Goal: Task Accomplishment & Management: Manage account settings

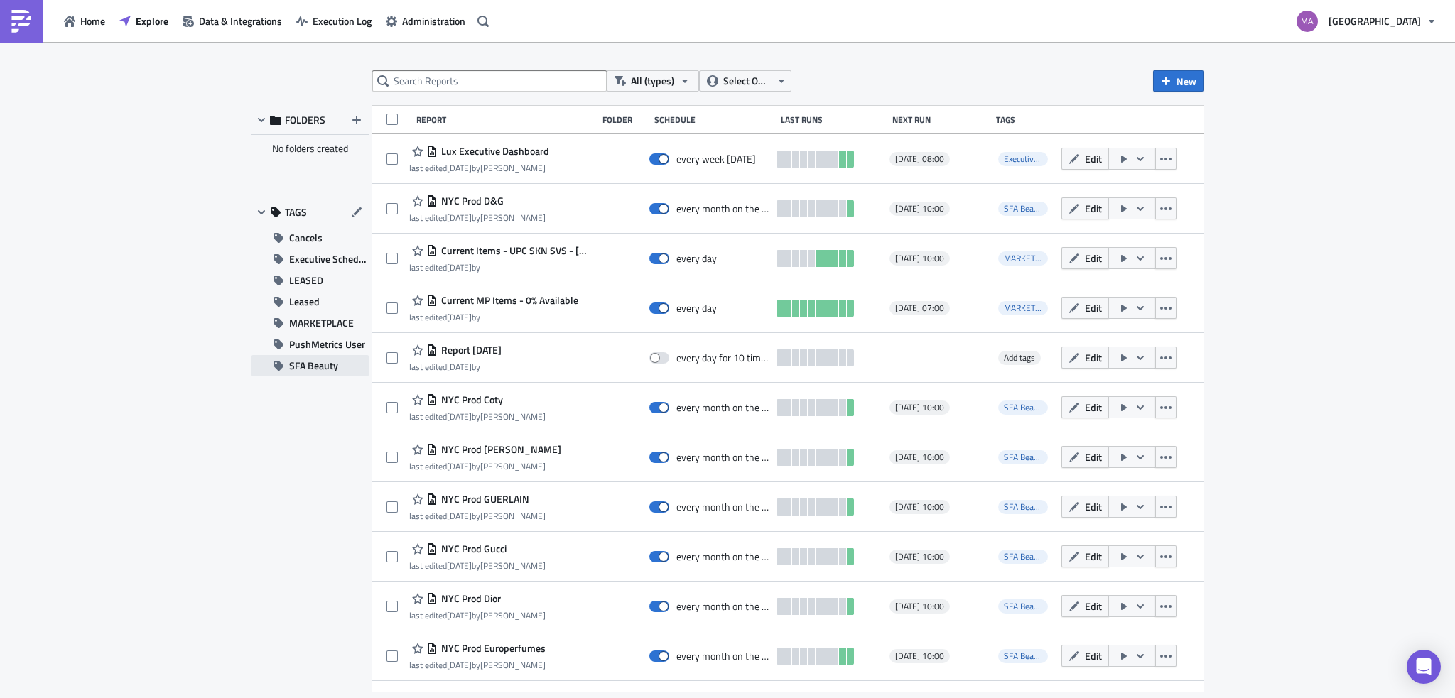
click at [295, 369] on span "SFA Beauty" at bounding box center [313, 365] width 49 height 21
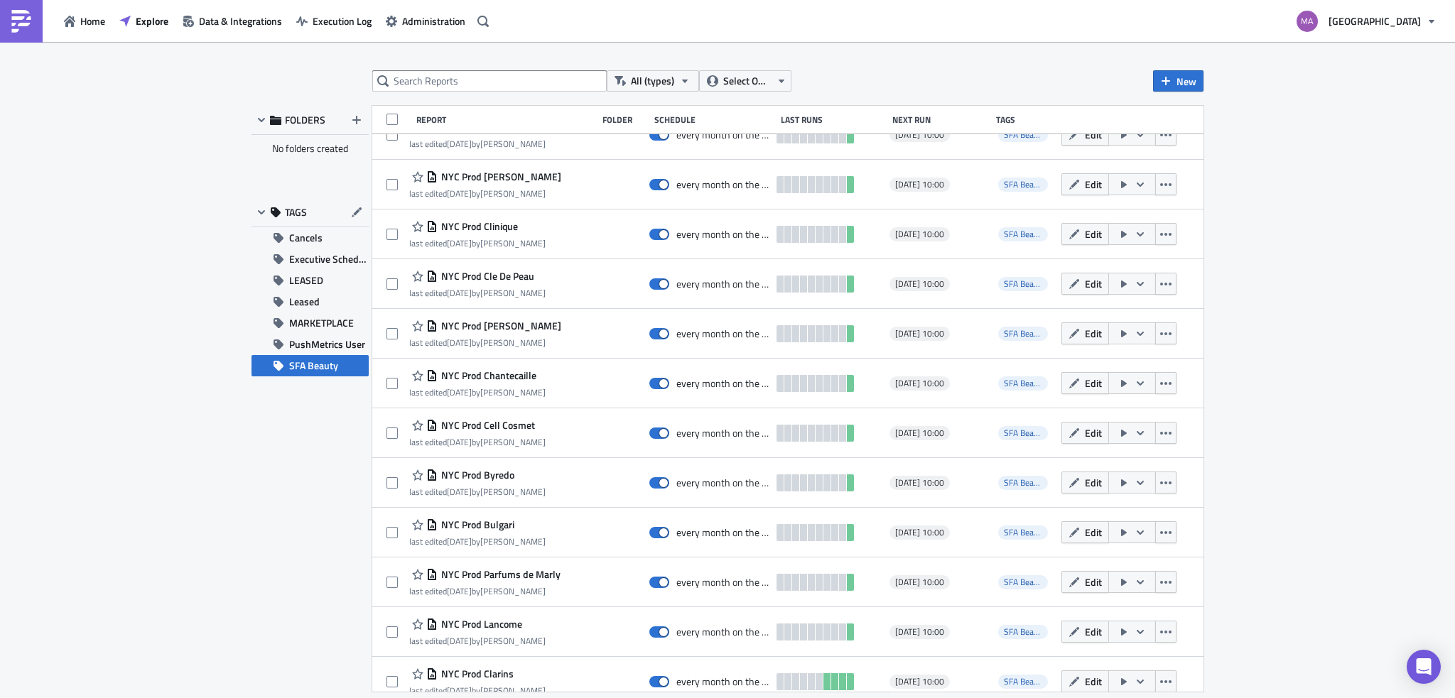
scroll to position [2028, 0]
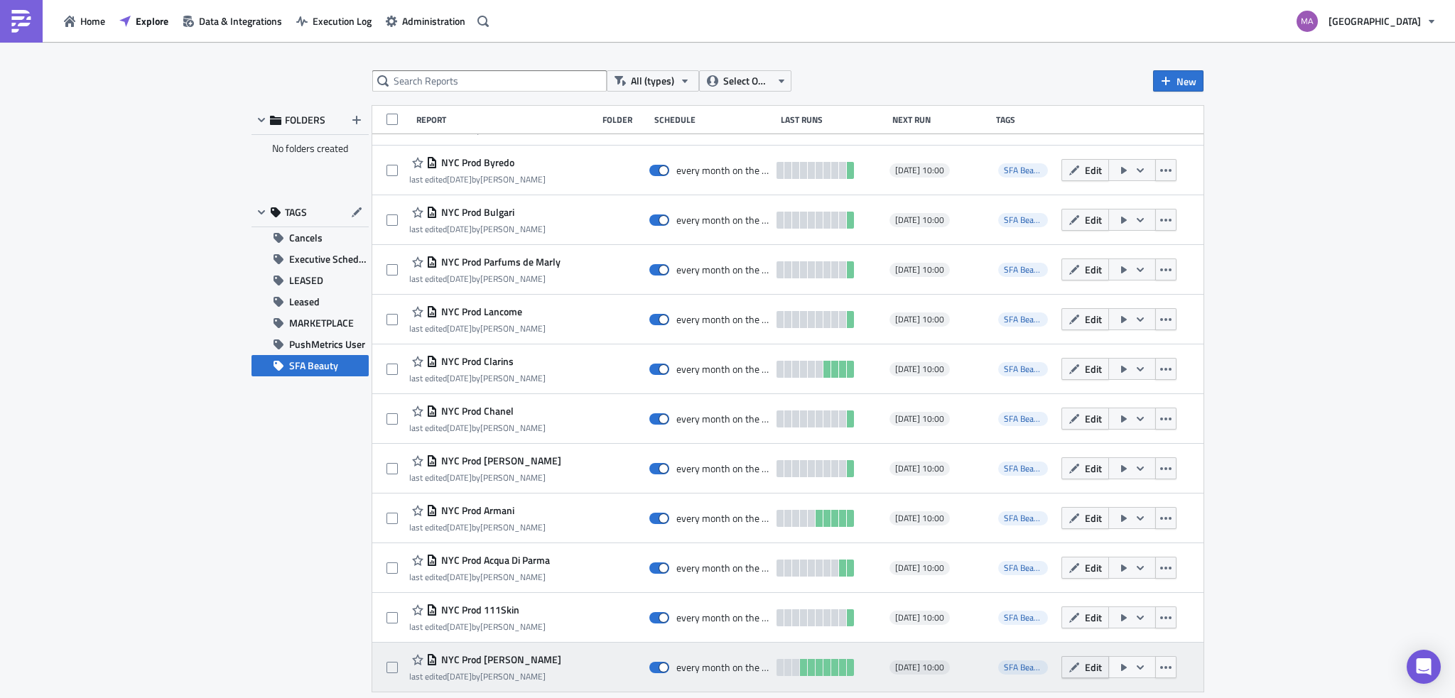
click at [1085, 667] on span "Edit" at bounding box center [1093, 667] width 17 height 15
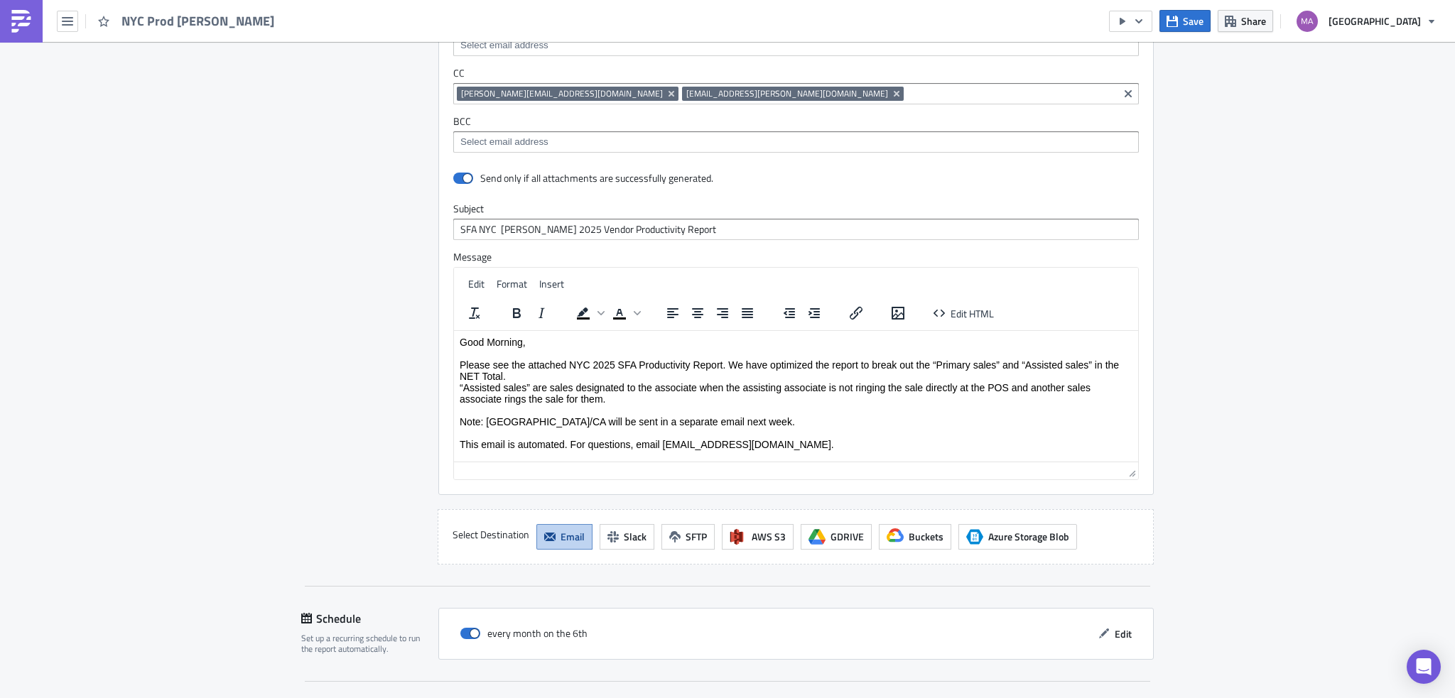
scroll to position [1278, 0]
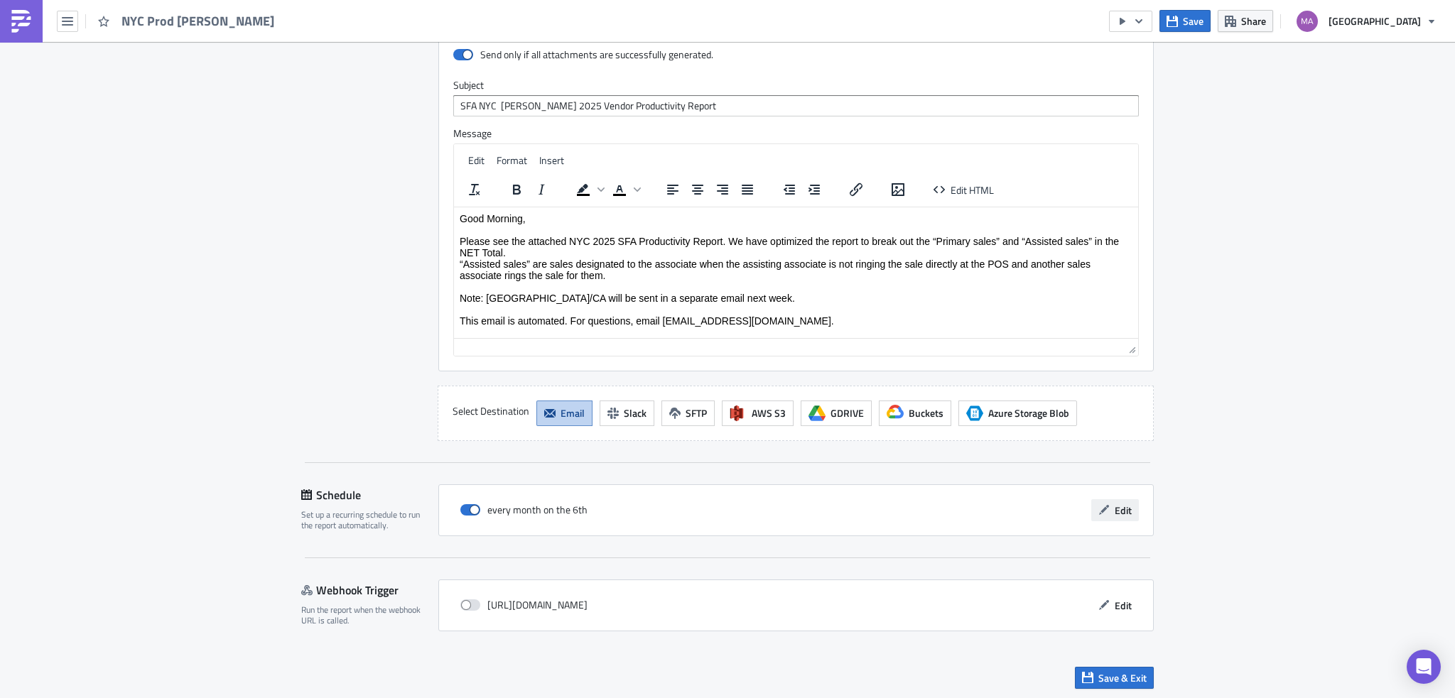
click at [1103, 509] on icon "button" at bounding box center [1104, 509] width 11 height 11
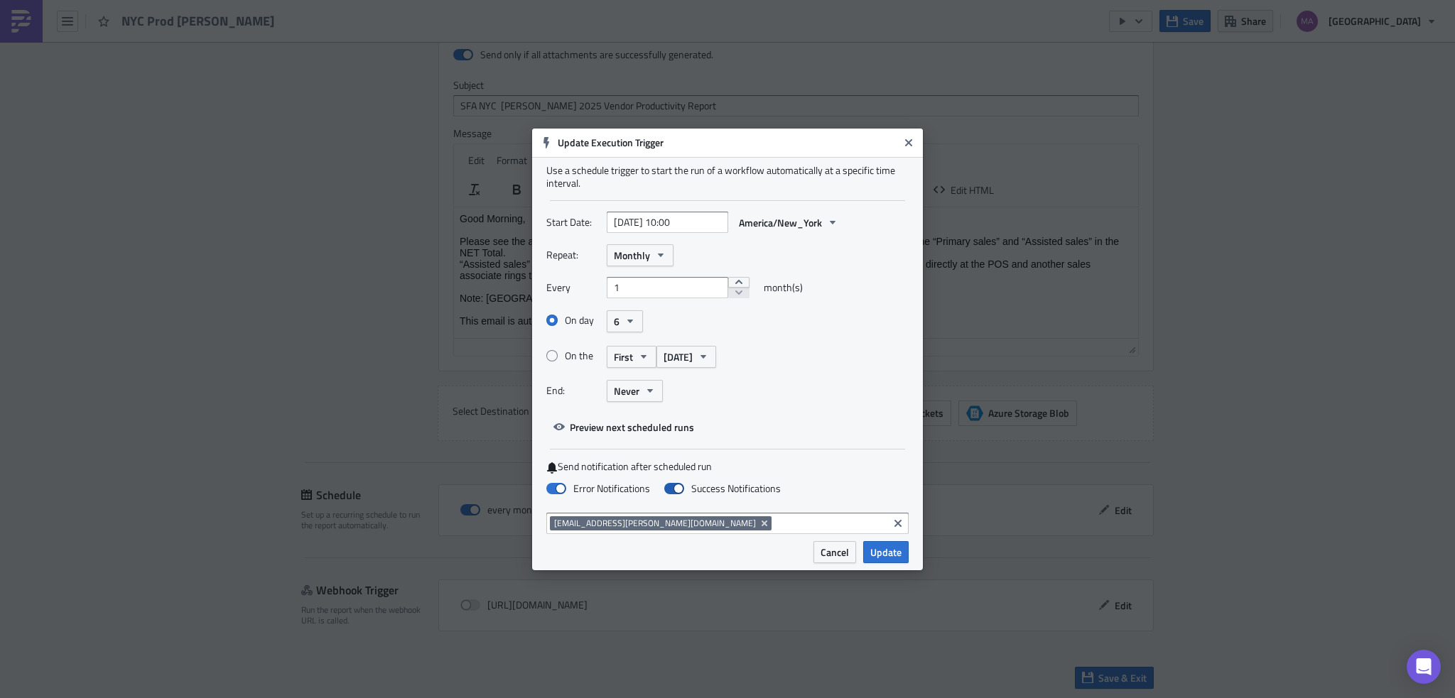
click at [674, 491] on span at bounding box center [674, 488] width 20 height 11
click at [12, 11] on input "Success Notifications" at bounding box center [7, 6] width 9 height 9
checkbox input "false"
click at [554, 492] on span at bounding box center [556, 488] width 20 height 11
click at [12, 11] on input "Error Notifications" at bounding box center [7, 6] width 9 height 9
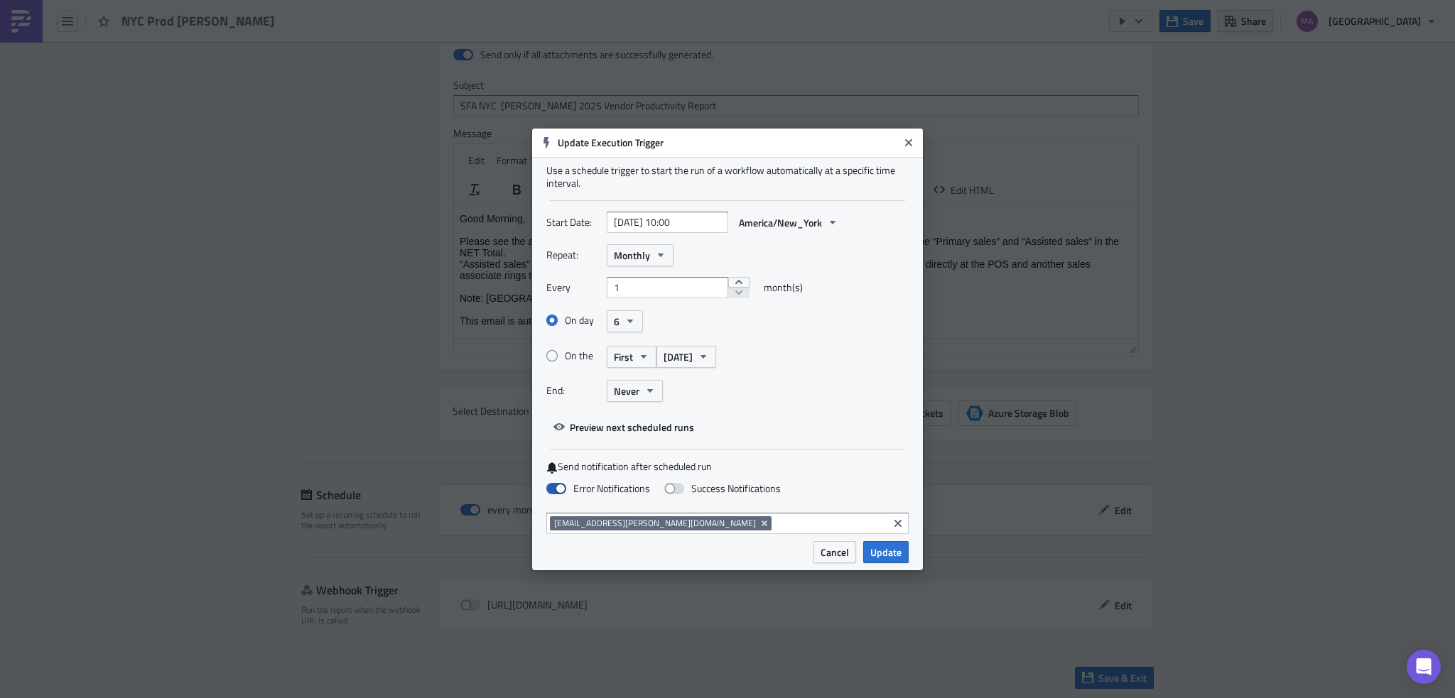
checkbox input "false"
click at [892, 554] on span "Update" at bounding box center [885, 552] width 31 height 15
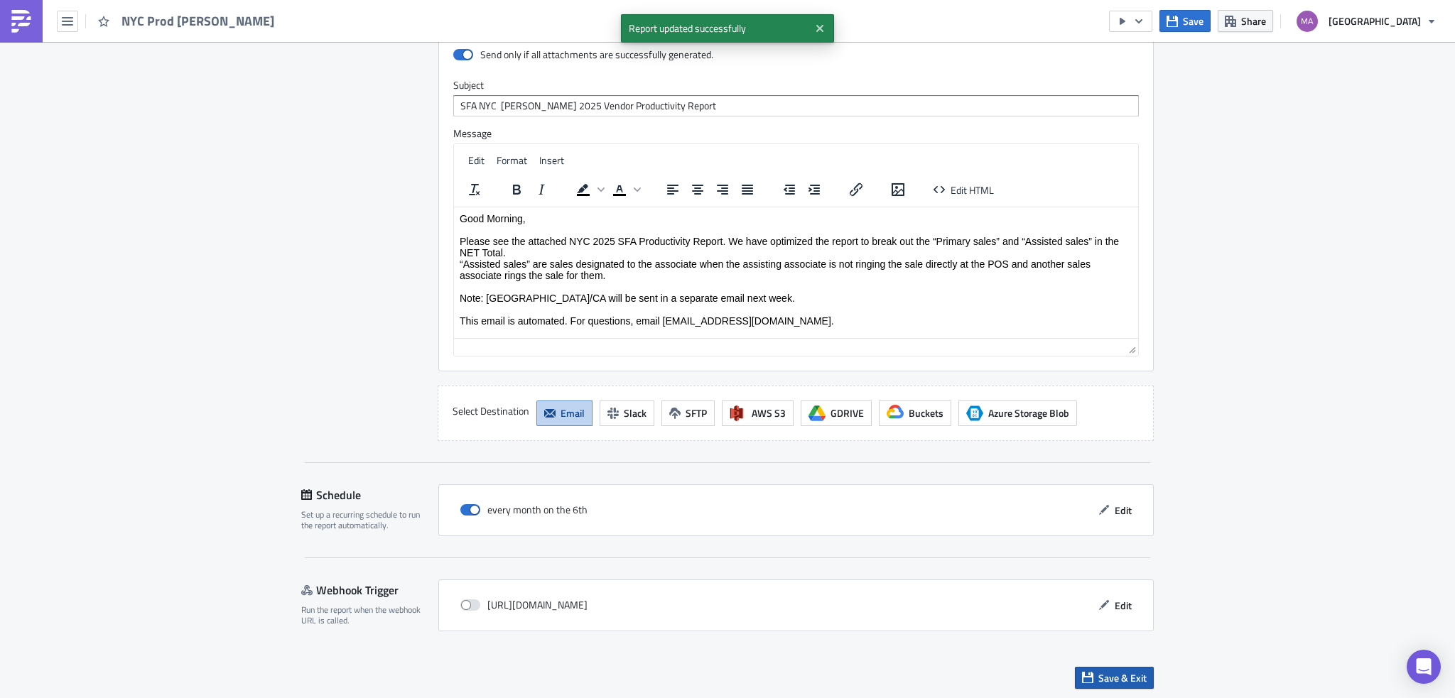
click at [1117, 674] on span "Save & Exit" at bounding box center [1123, 678] width 48 height 15
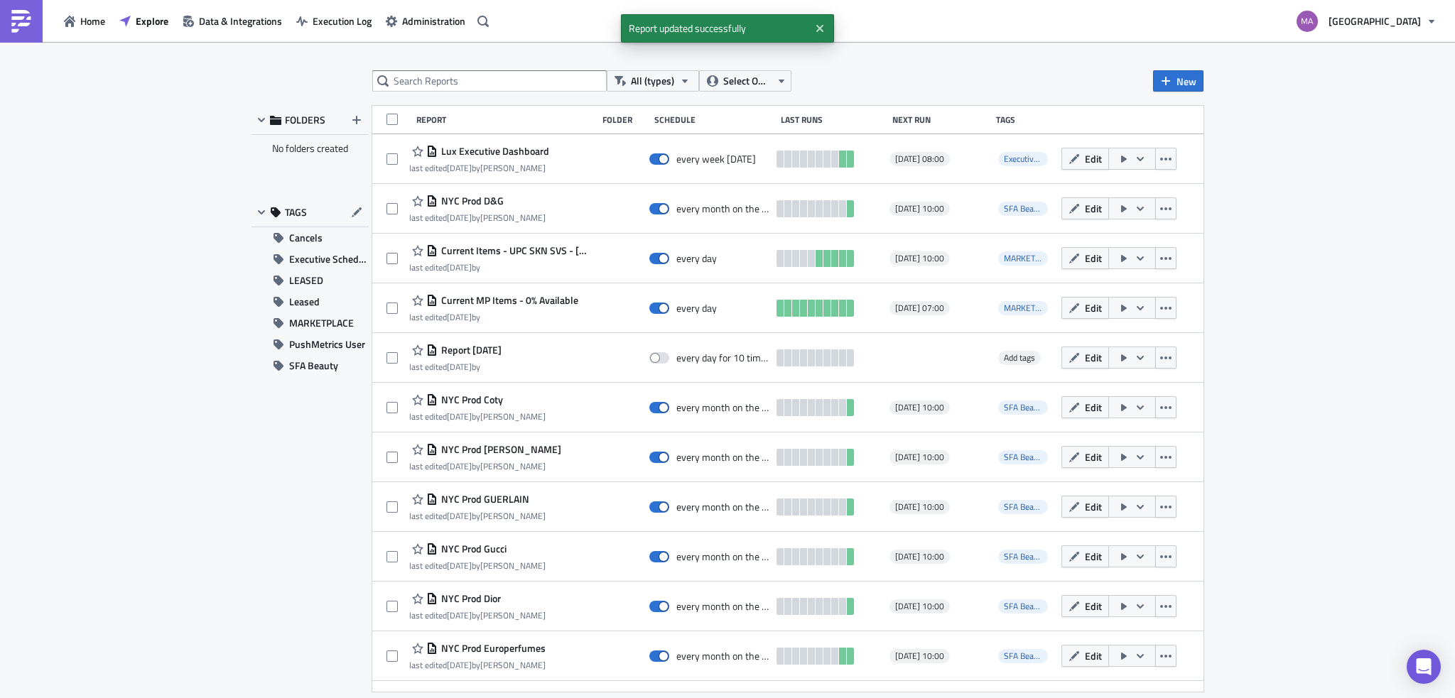
click at [307, 377] on div "FOLDERS No folders created TAGS Cancels Executive Schedule LEASED Leased MARKET…" at bounding box center [310, 399] width 117 height 586
click at [307, 374] on span "SFA Beauty" at bounding box center [313, 365] width 49 height 21
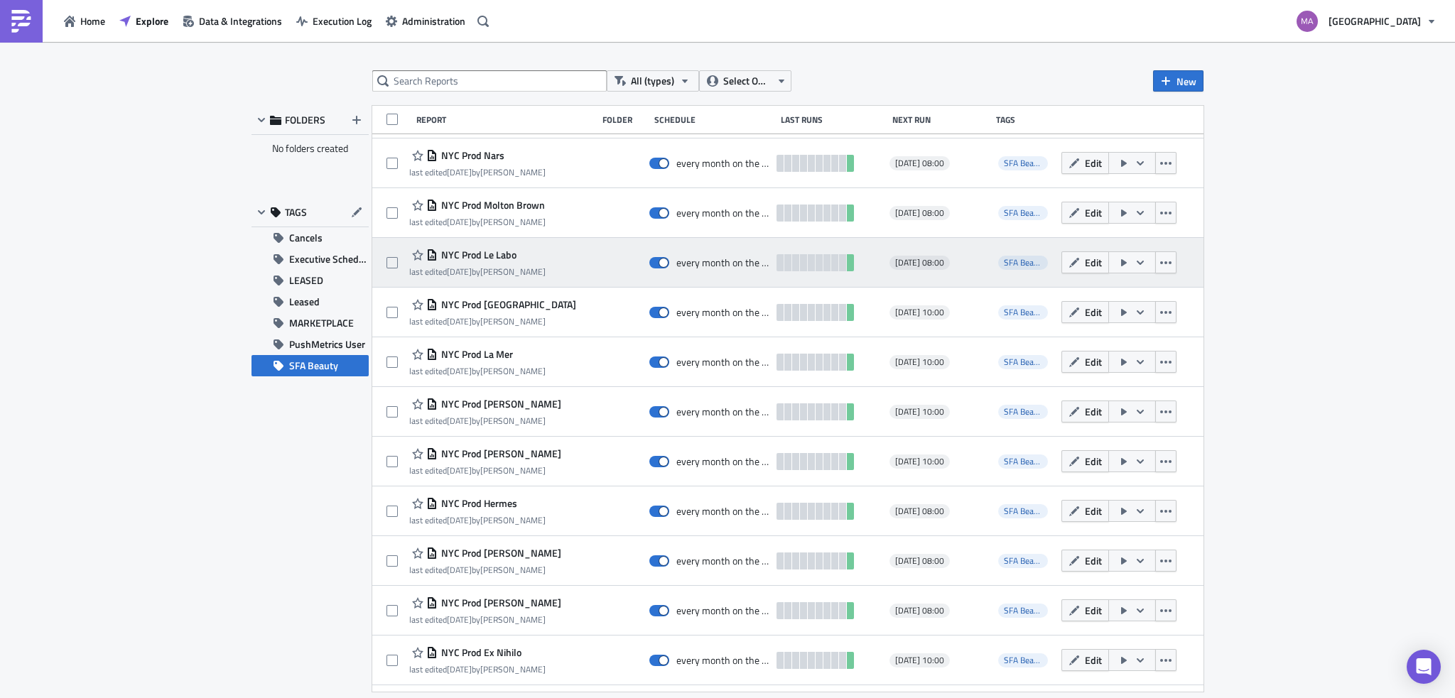
scroll to position [820, 0]
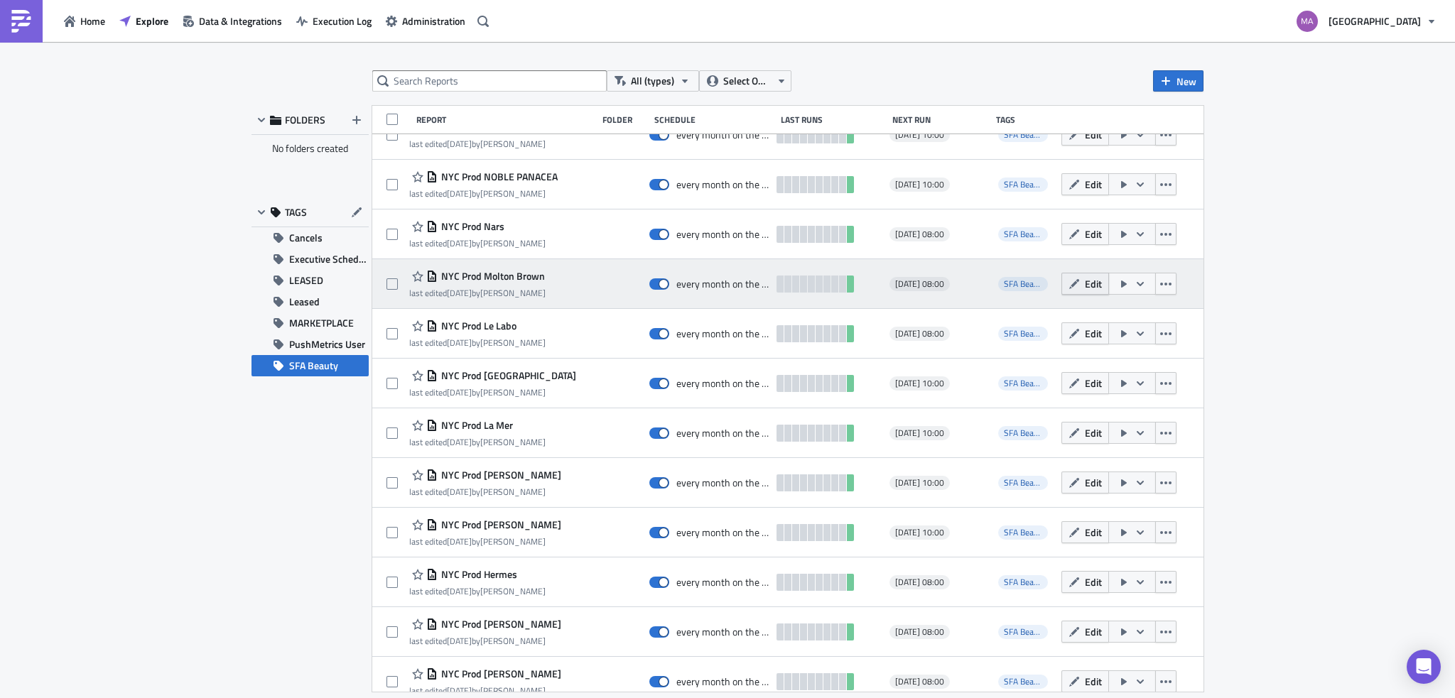
click at [1085, 286] on span "Edit" at bounding box center [1093, 283] width 17 height 15
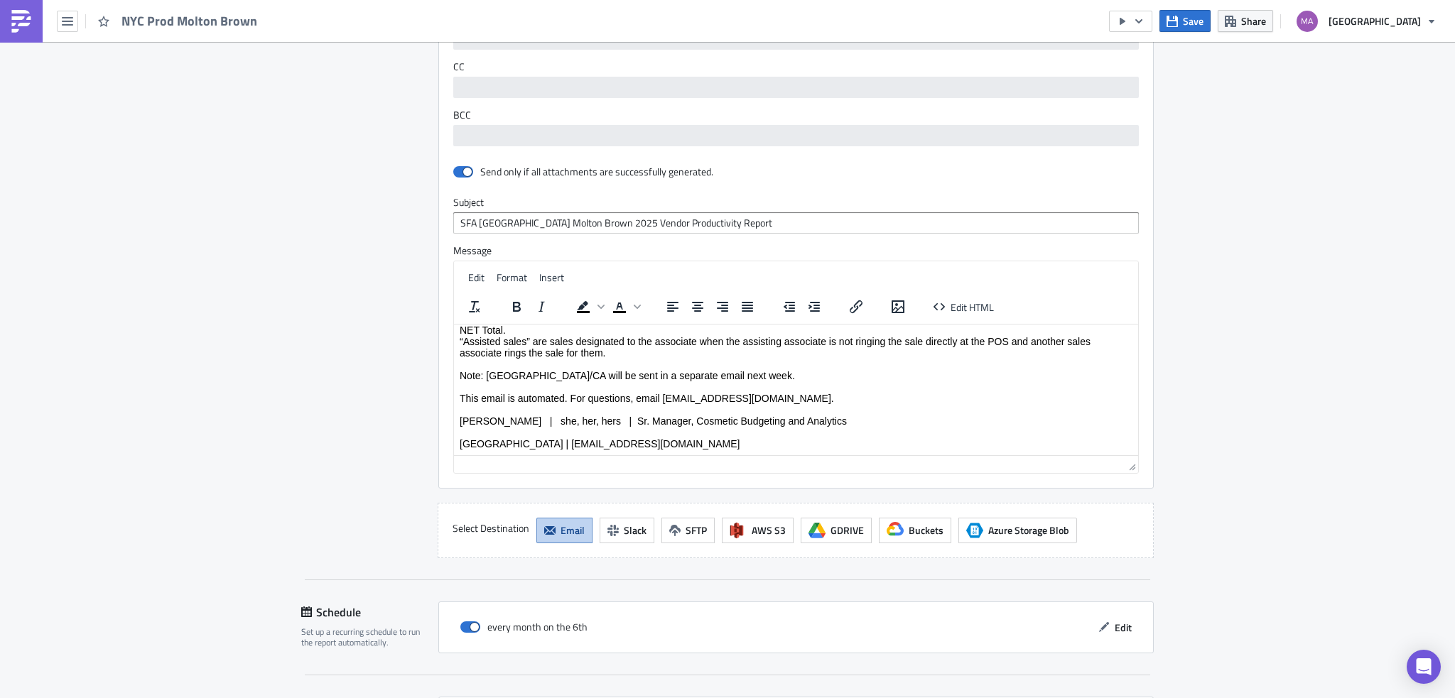
scroll to position [1278, 0]
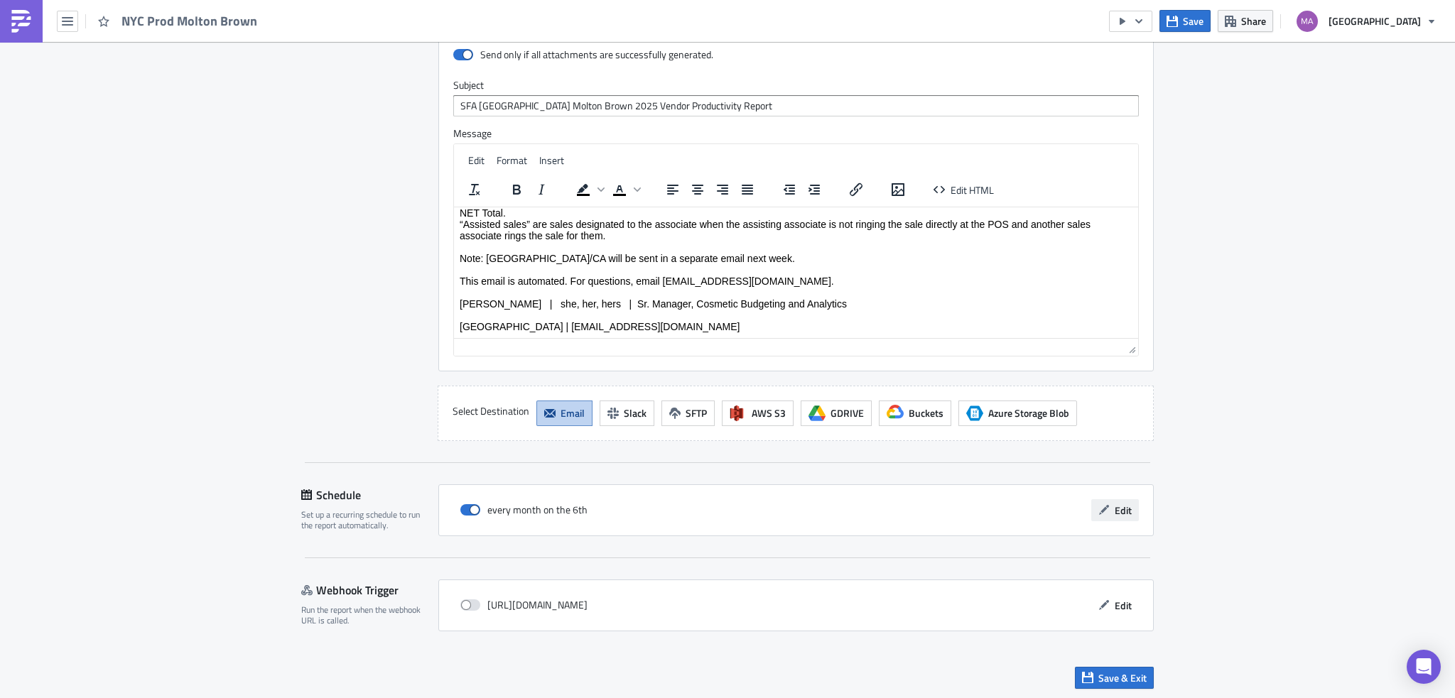
click at [1128, 509] on button "Edit" at bounding box center [1115, 511] width 48 height 22
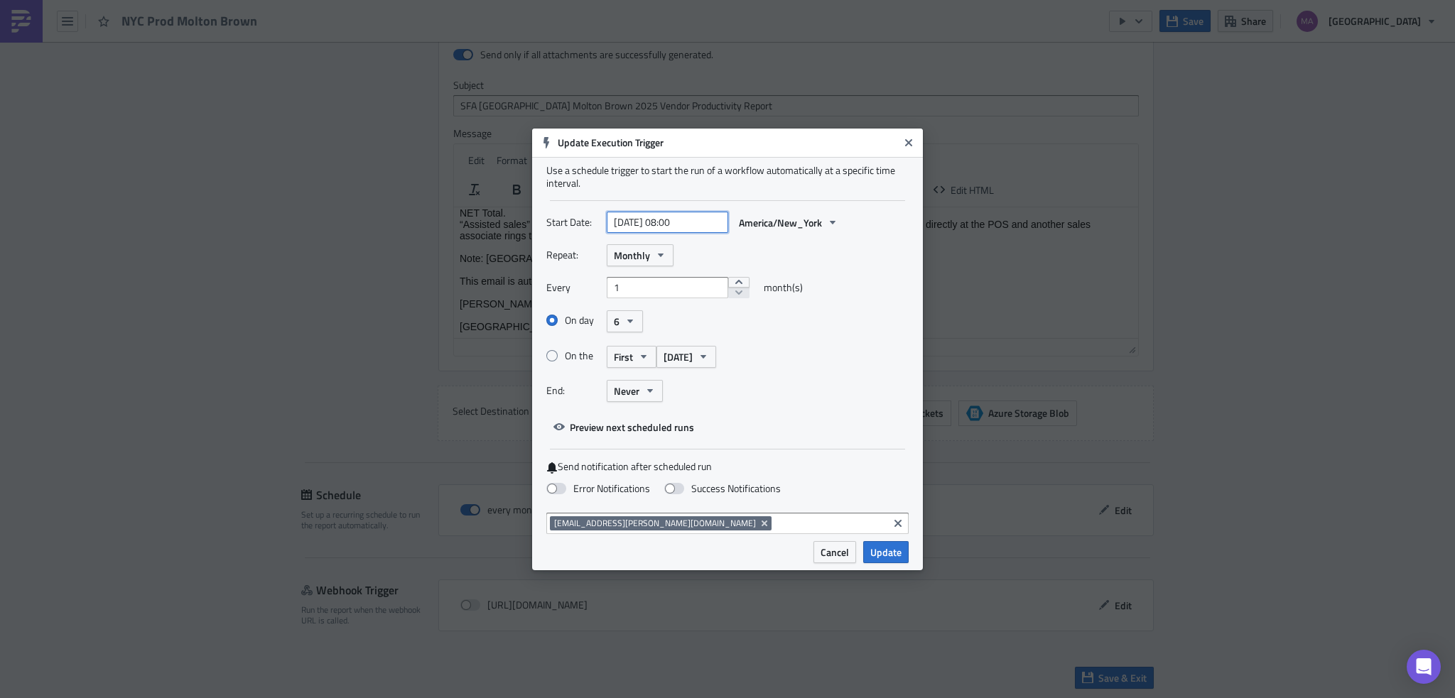
select select "8"
select select "2025"
click at [676, 221] on input "[DATE] 08:00" at bounding box center [668, 222] width 122 height 21
type input "[DATE] 10:00"
click at [873, 554] on span "Update" at bounding box center [885, 552] width 31 height 15
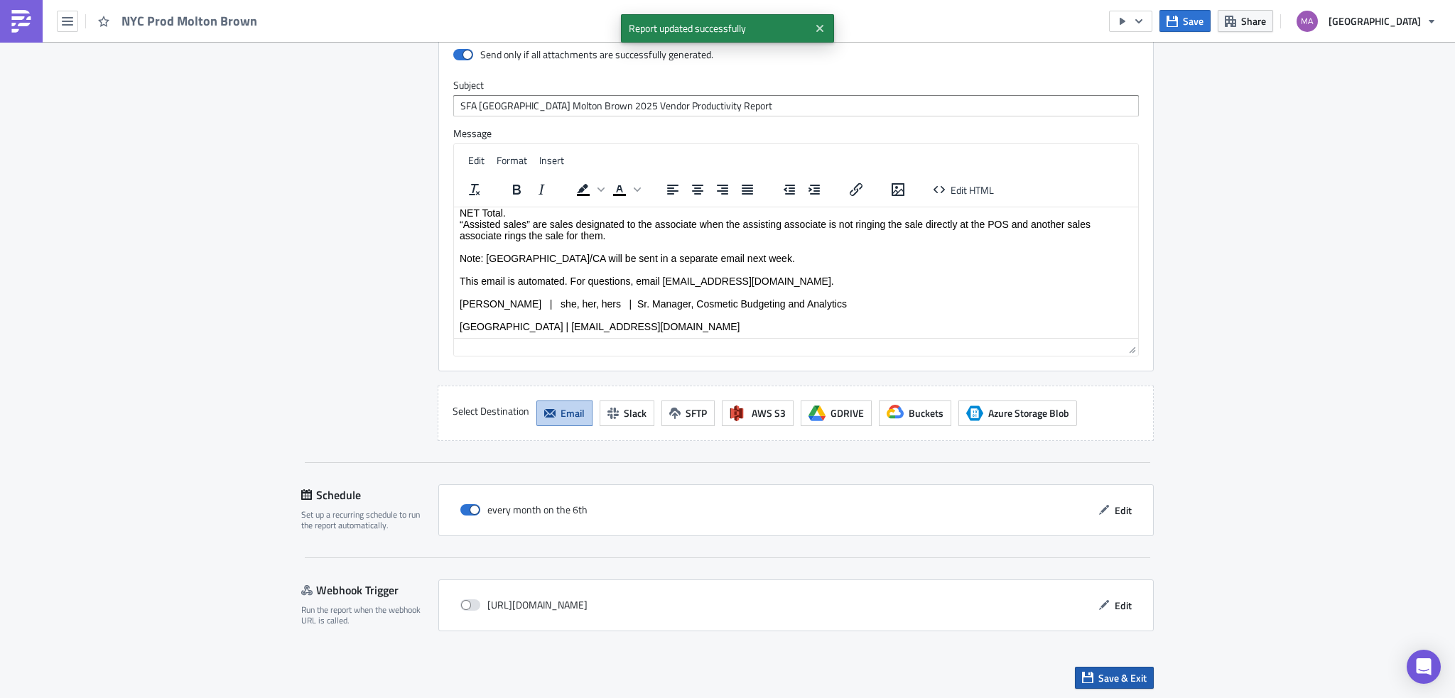
click at [1094, 667] on button "Save & Exit" at bounding box center [1114, 678] width 79 height 22
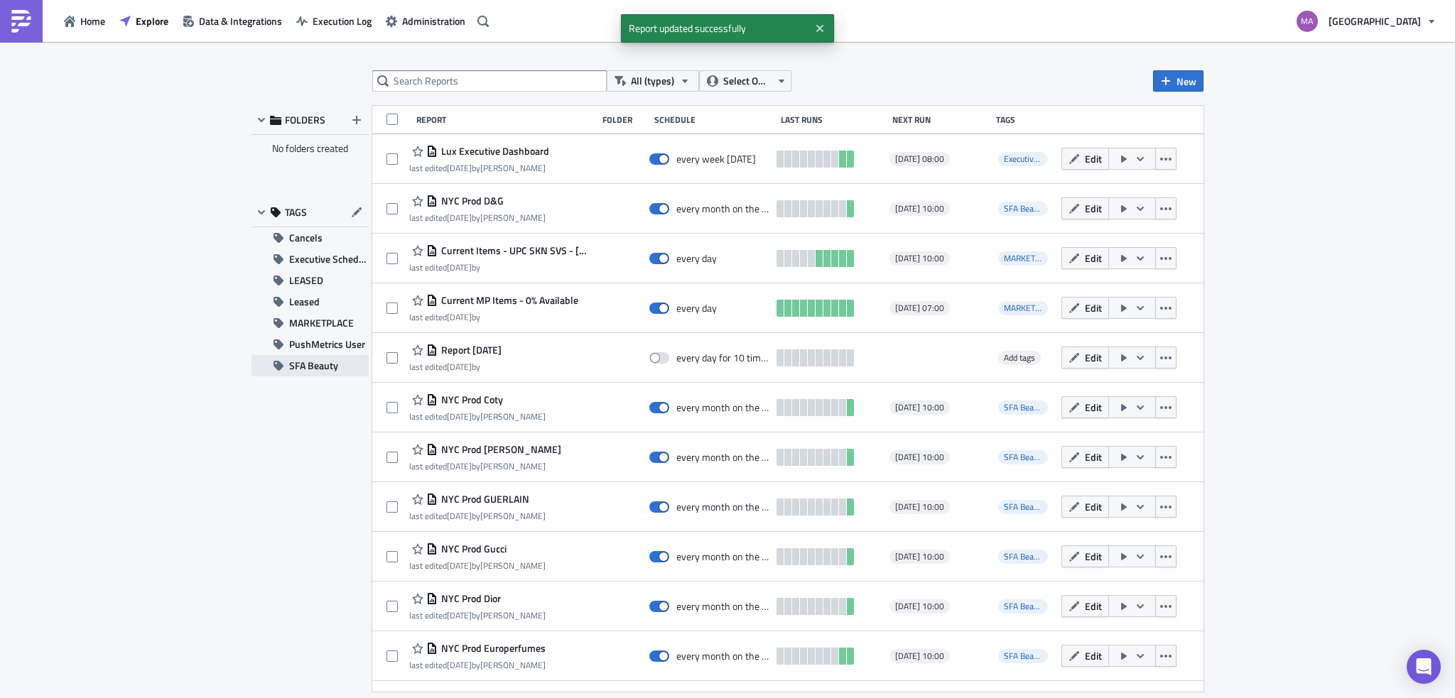
click at [327, 367] on span "SFA Beauty" at bounding box center [313, 365] width 49 height 21
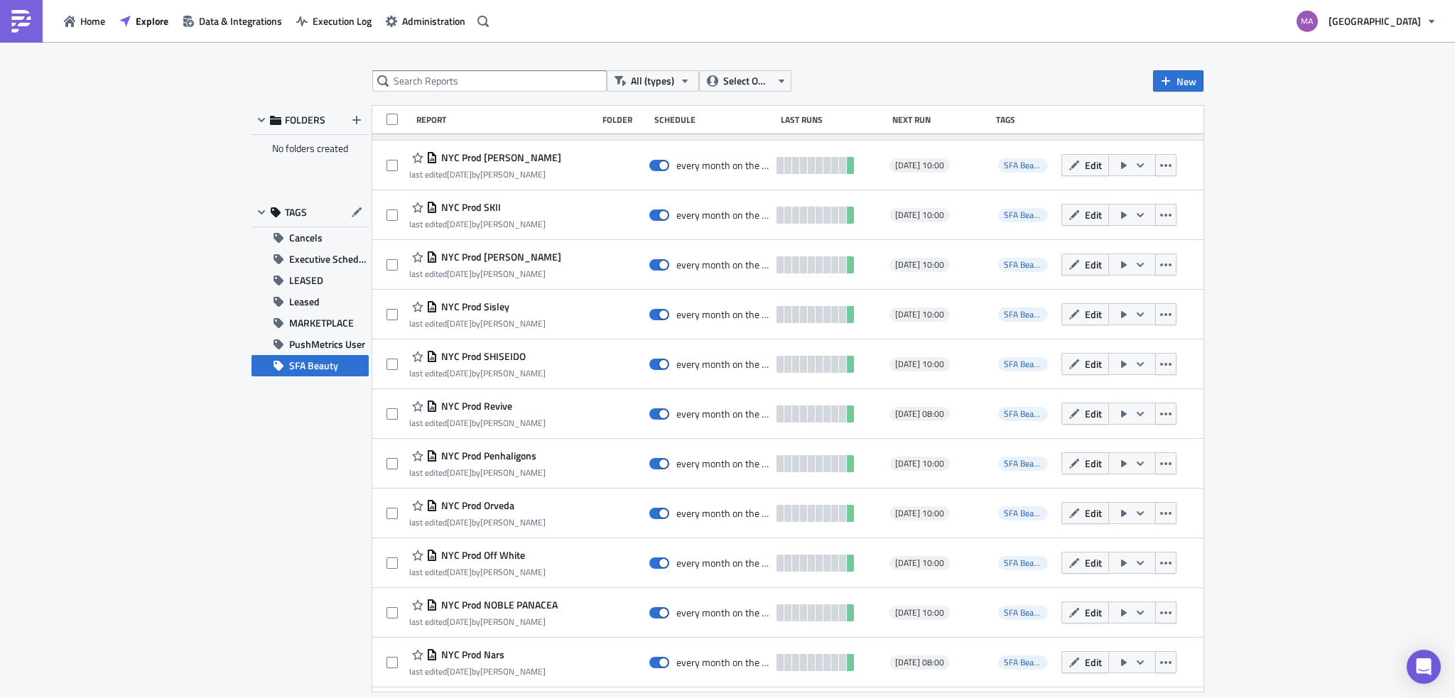
scroll to position [426, 0]
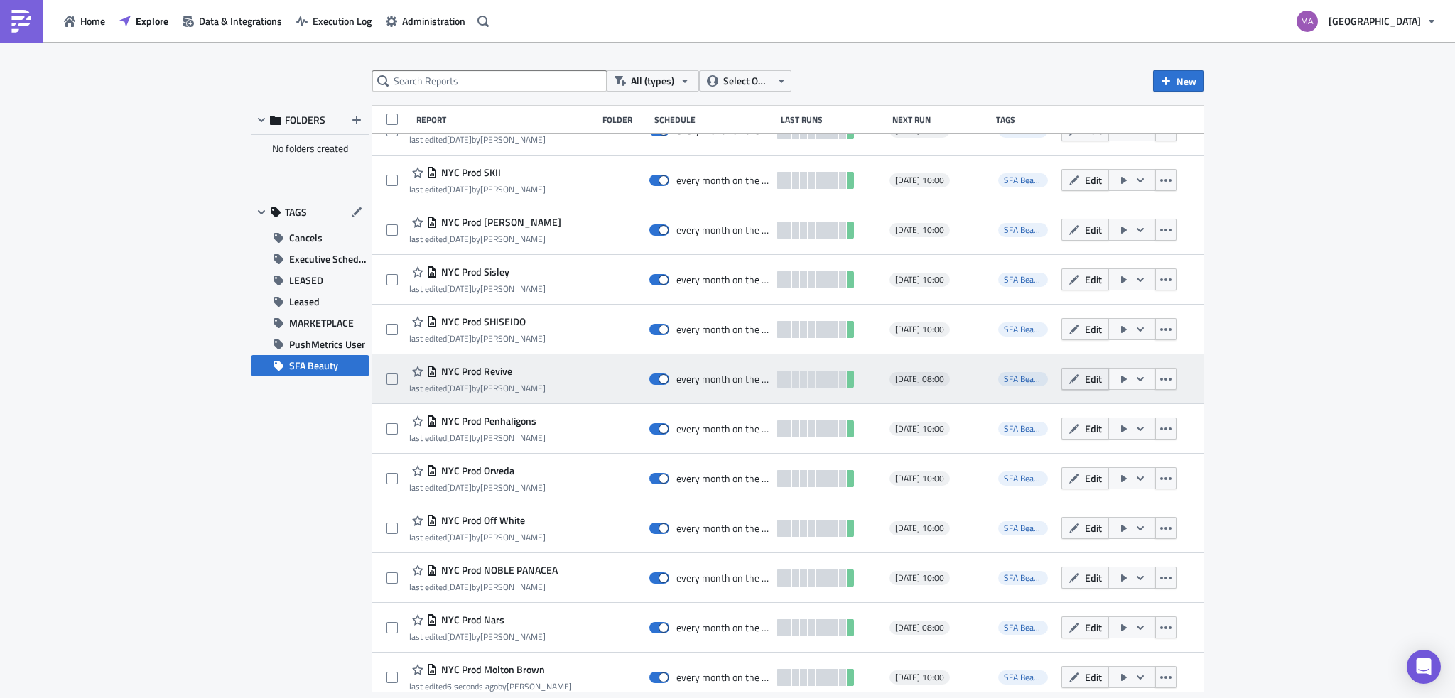
click at [1070, 377] on icon "button" at bounding box center [1074, 379] width 11 height 11
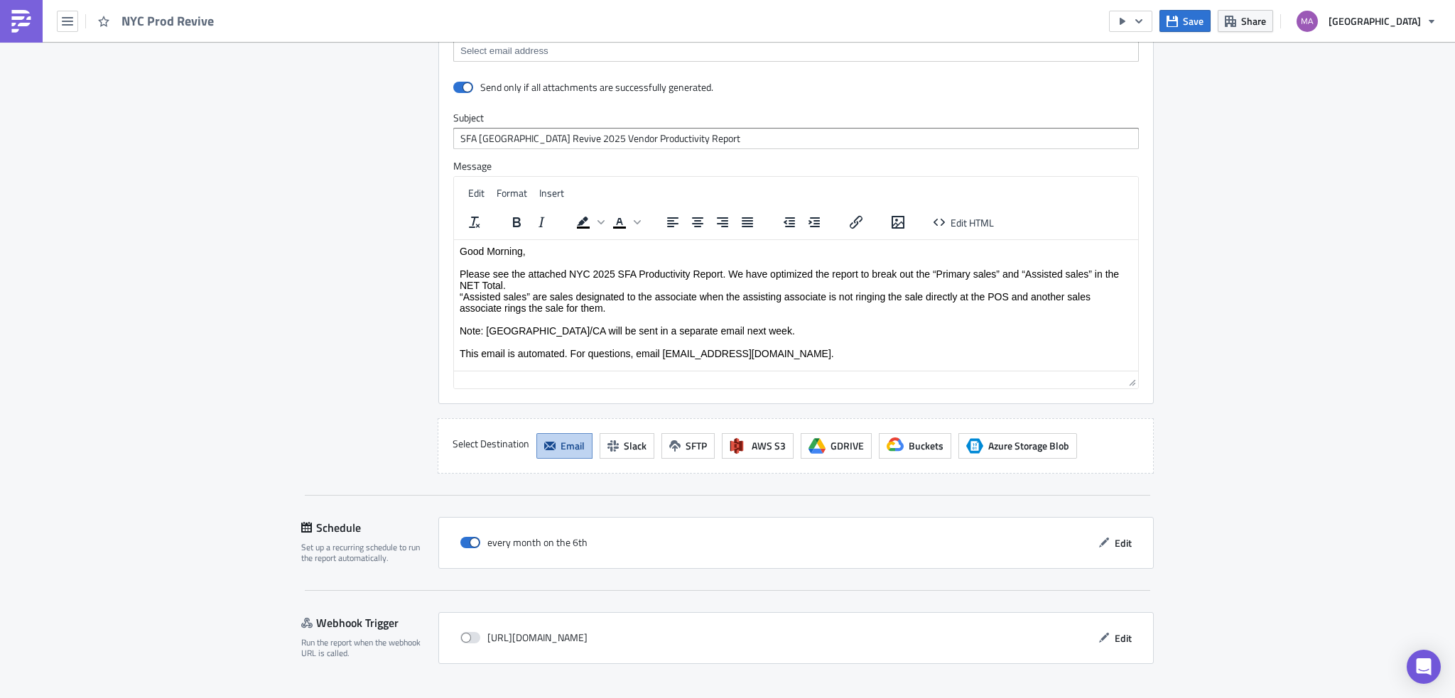
scroll to position [1278, 0]
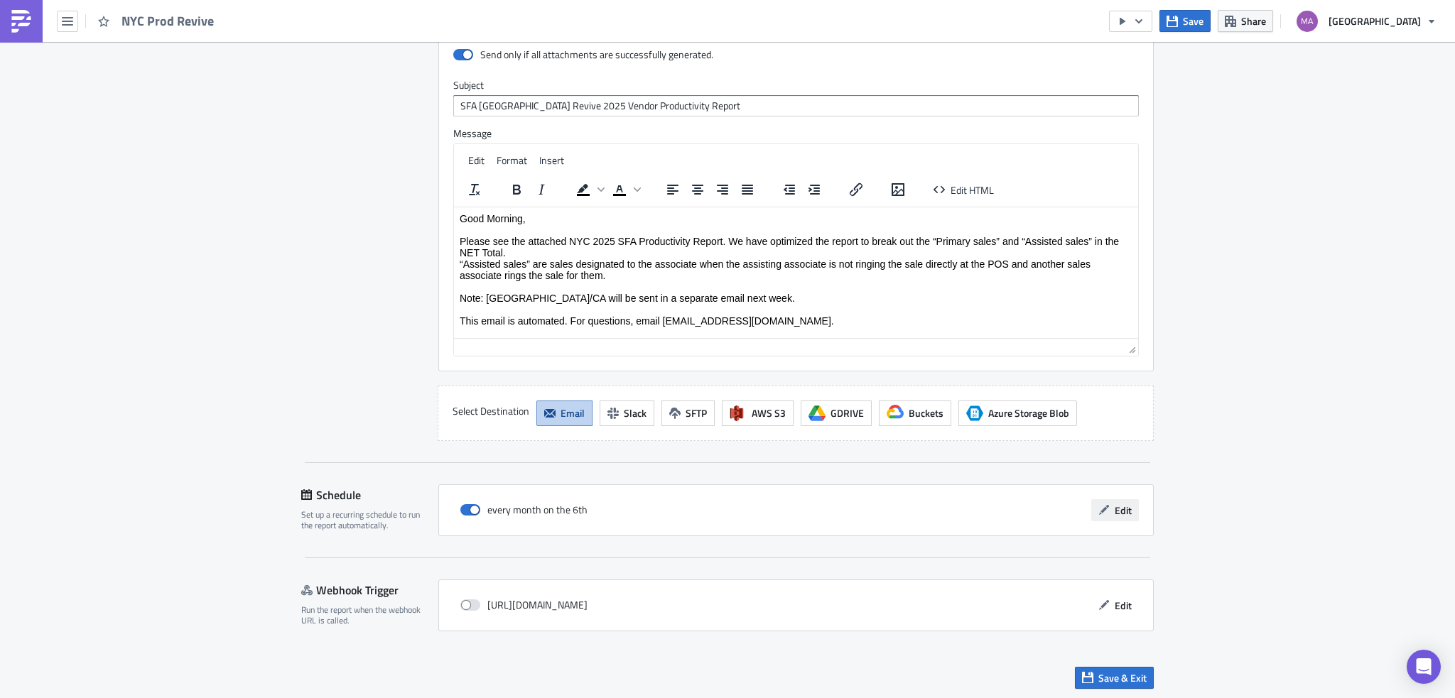
click at [1103, 510] on icon "button" at bounding box center [1104, 509] width 11 height 11
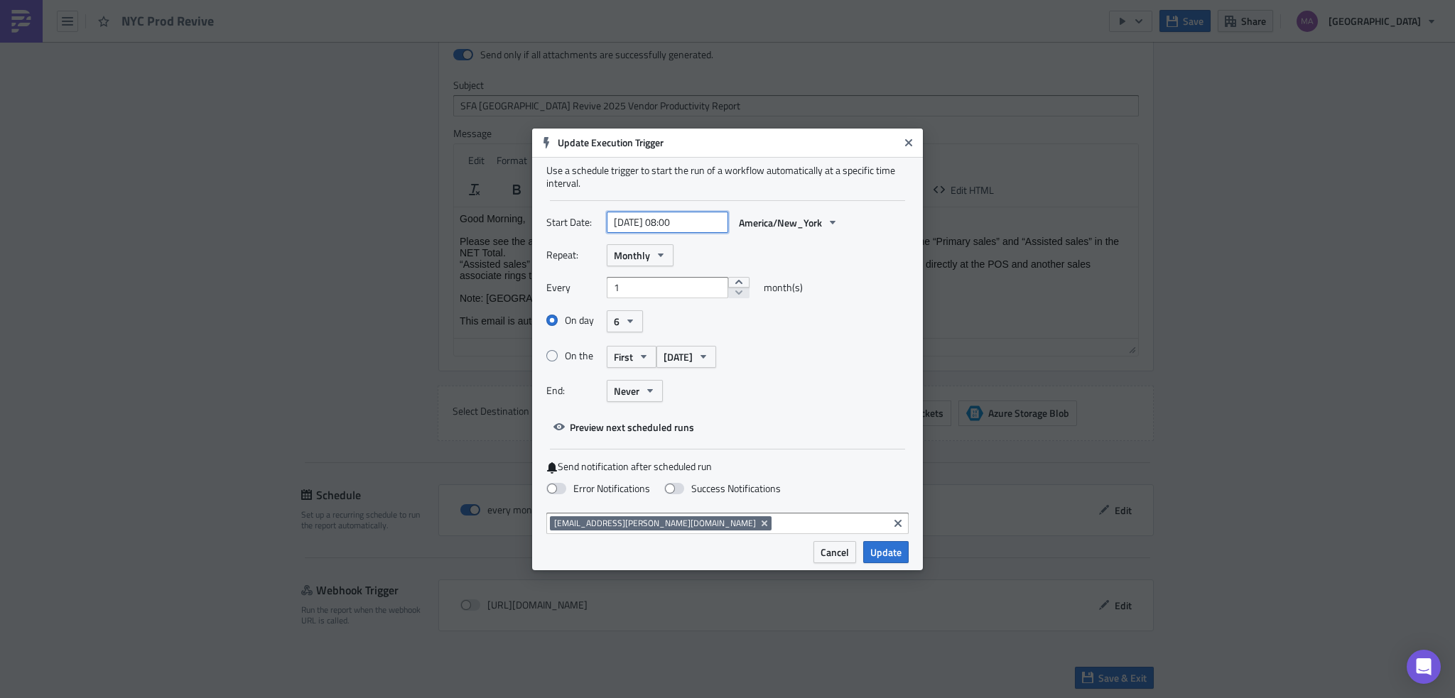
click at [674, 221] on input "[DATE] 08:00" at bounding box center [668, 222] width 122 height 21
select select "8"
select select "2025"
type input "[DATE] 10:00"
click at [904, 553] on button "Update" at bounding box center [885, 552] width 45 height 22
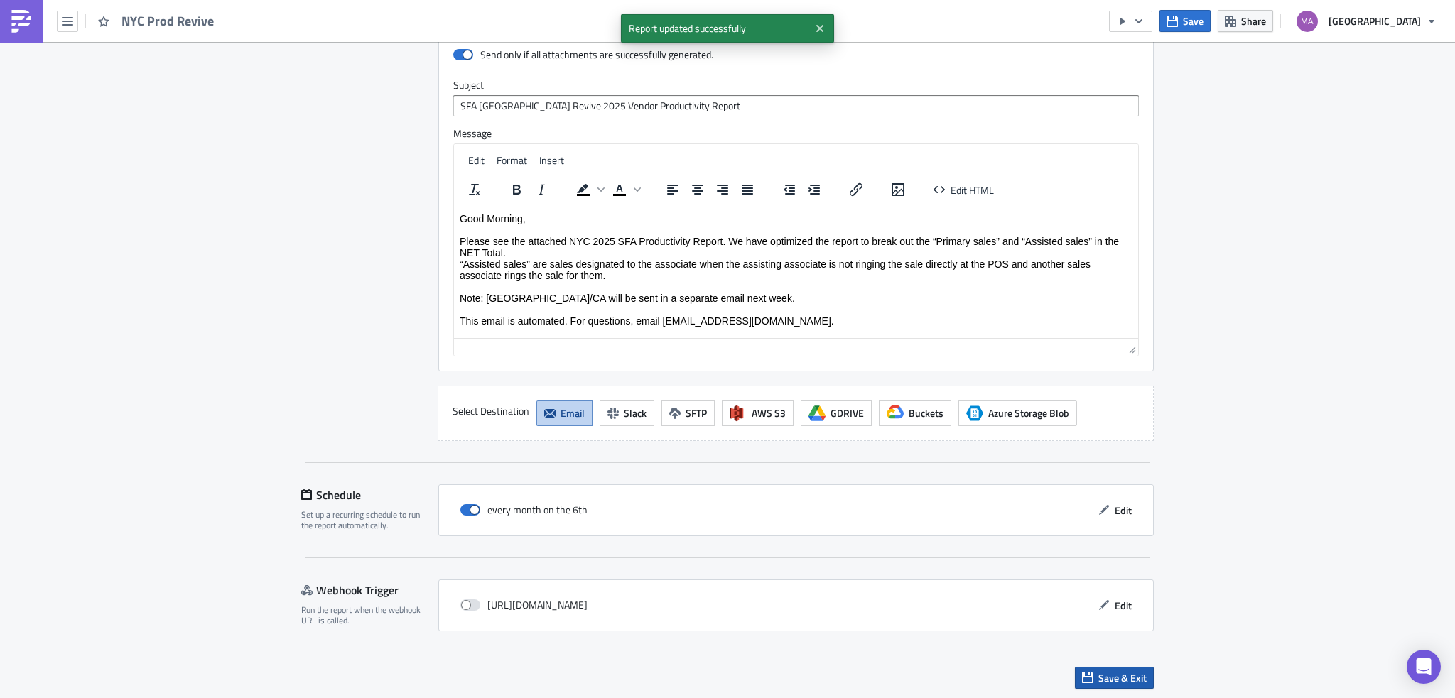
click at [1092, 678] on button "Save & Exit" at bounding box center [1114, 678] width 79 height 22
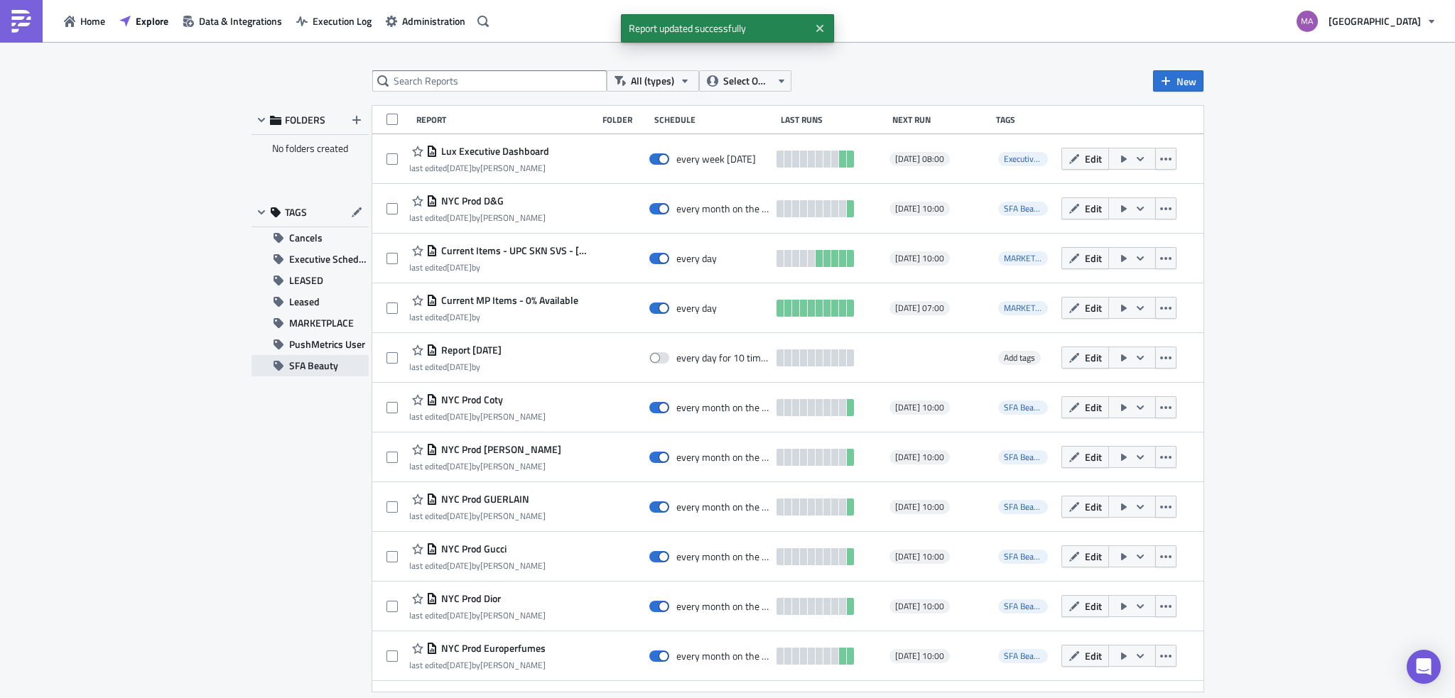
click at [321, 367] on span "SFA Beauty" at bounding box center [313, 365] width 49 height 21
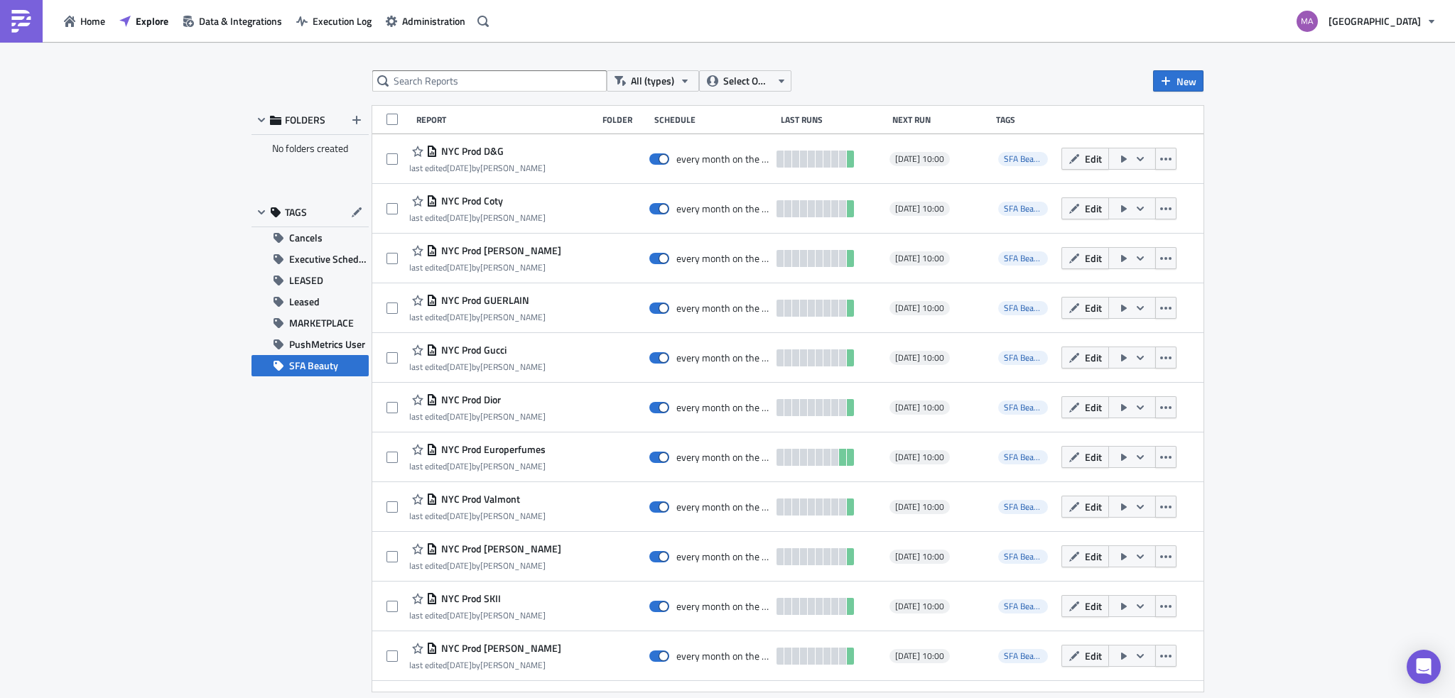
click at [433, 112] on div "Report Folder Schedule Last Runs Next Run Tags" at bounding box center [787, 120] width 831 height 28
click at [395, 119] on span at bounding box center [392, 119] width 11 height 11
click at [395, 119] on input "checkbox" at bounding box center [393, 121] width 9 height 9
checkbox input "true"
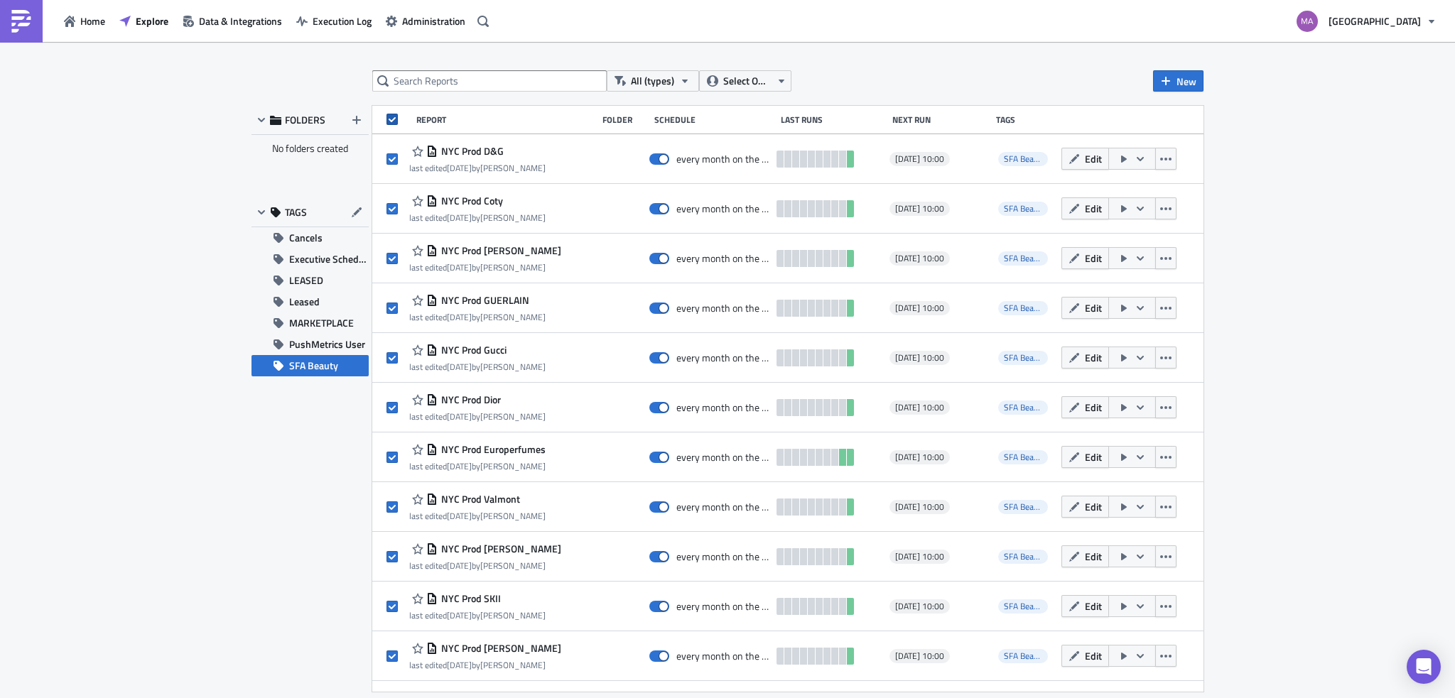
checkbox input "true"
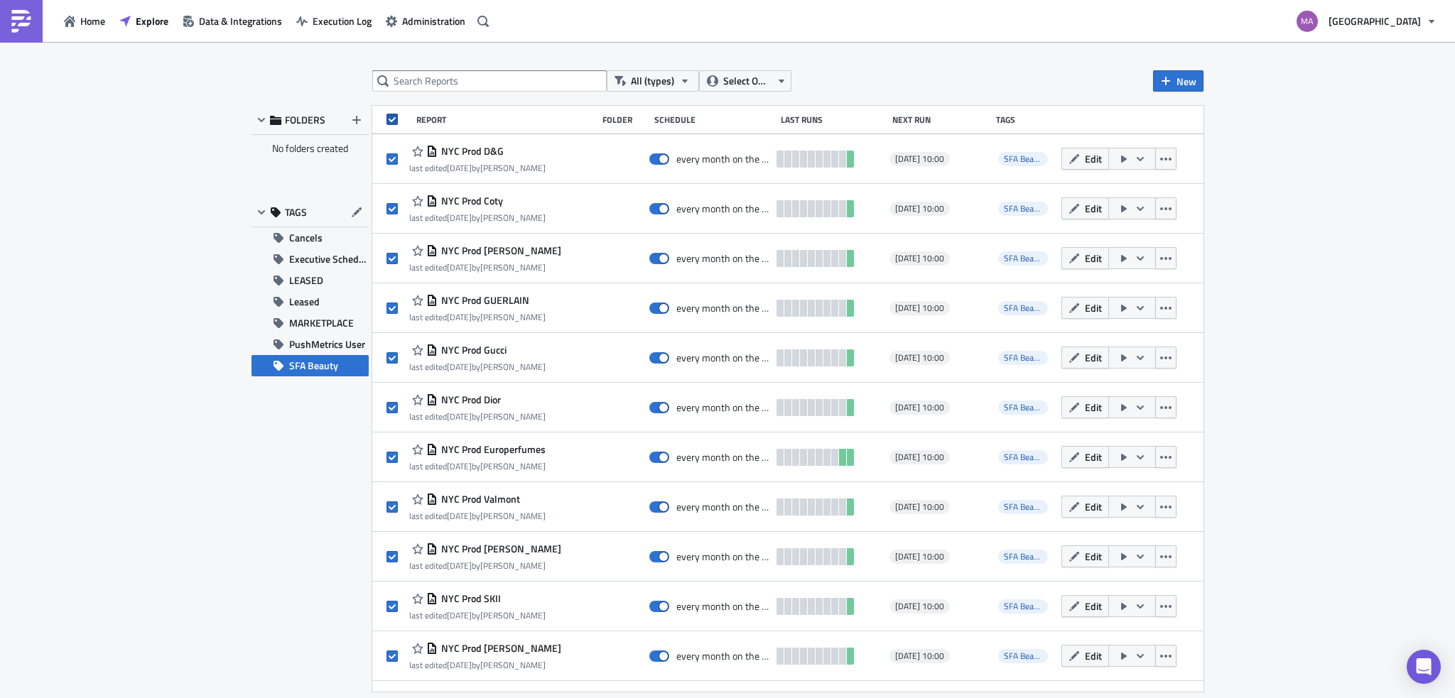
checkbox input "true"
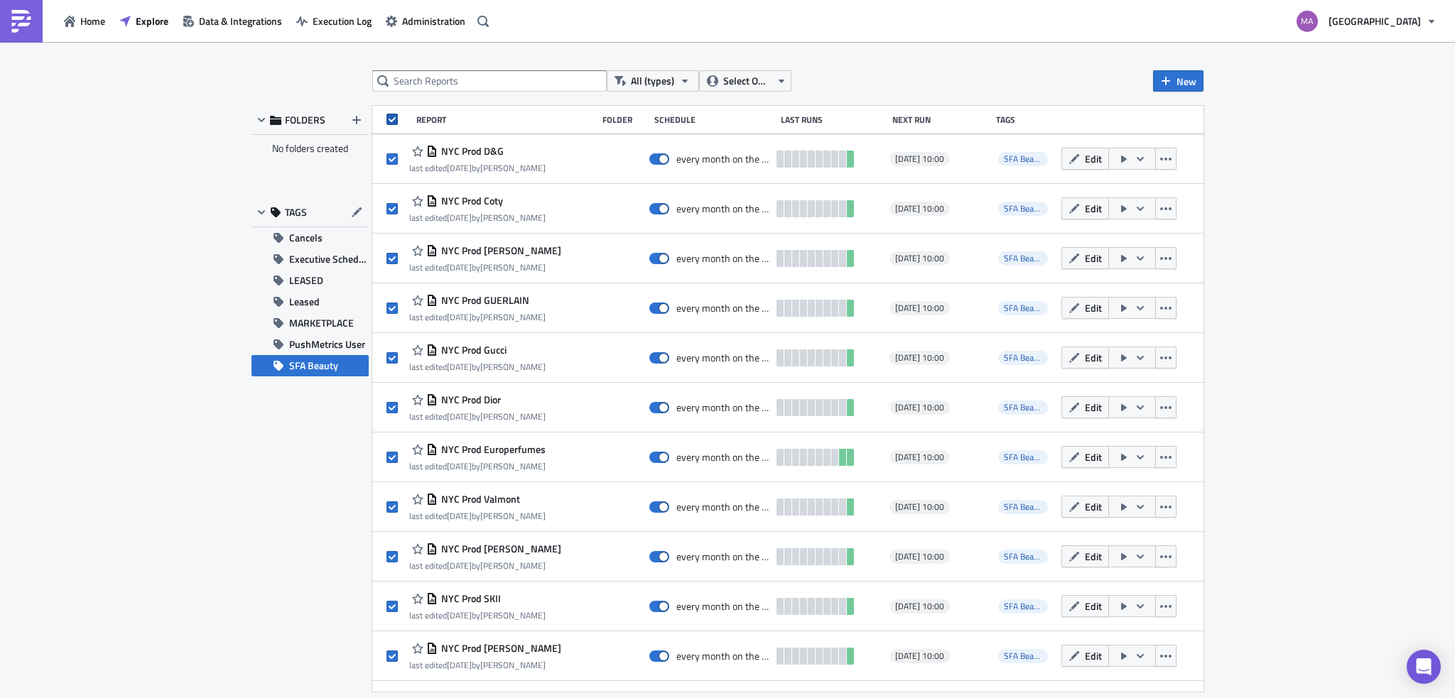
checkbox input "true"
click at [395, 119] on span at bounding box center [392, 119] width 11 height 11
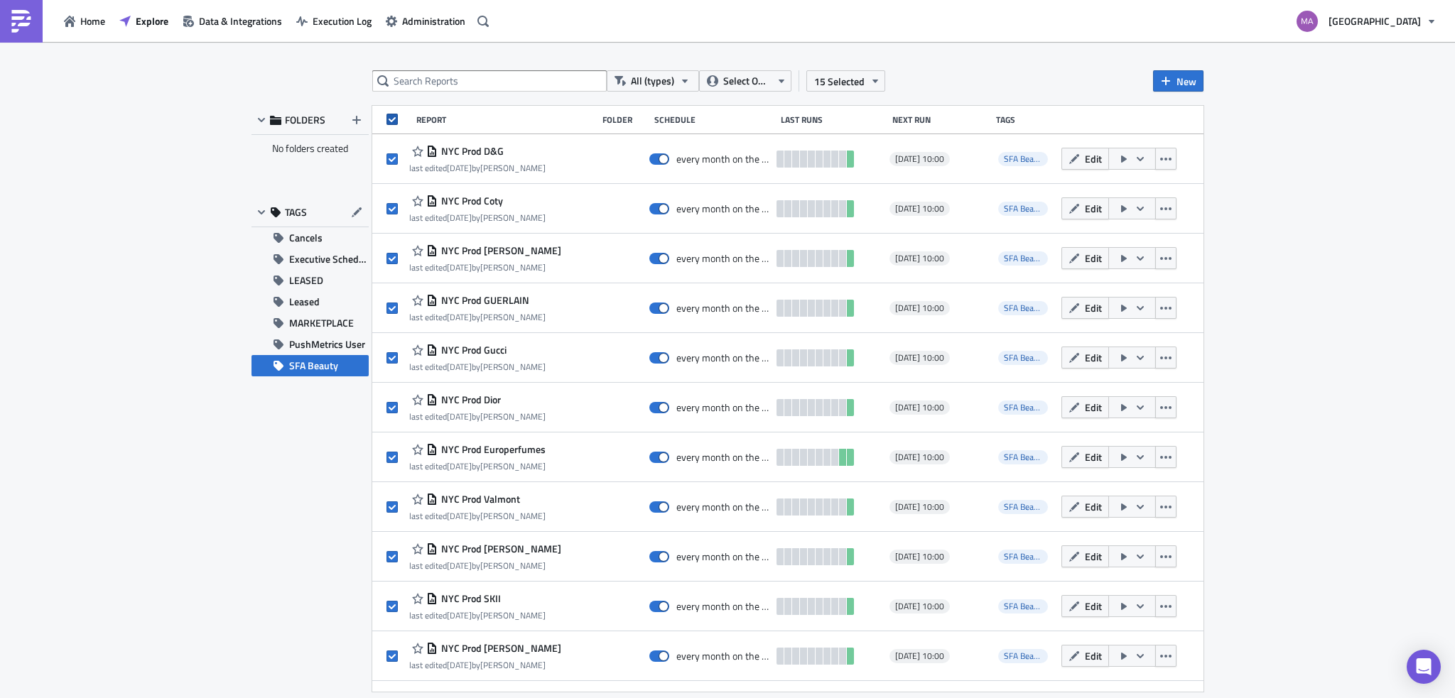
click at [395, 119] on input "checkbox" at bounding box center [393, 121] width 9 height 9
checkbox input "false"
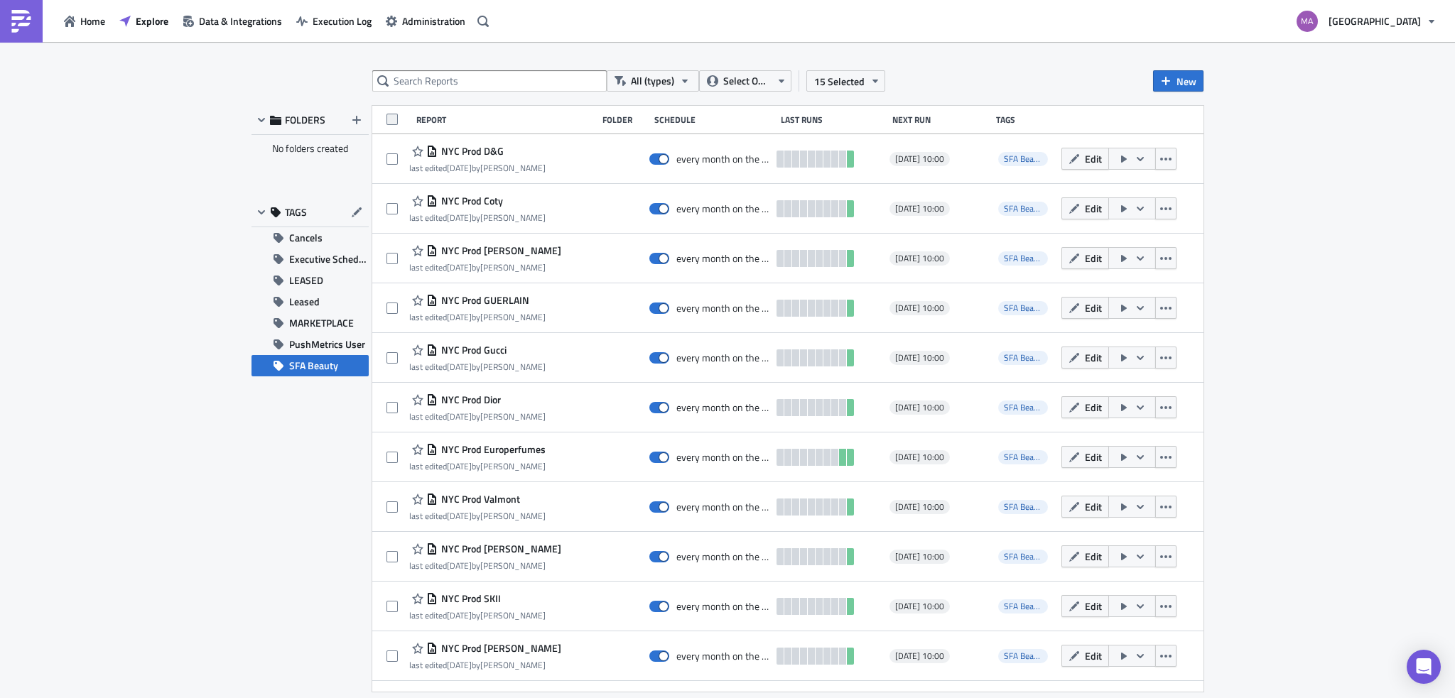
checkbox input "false"
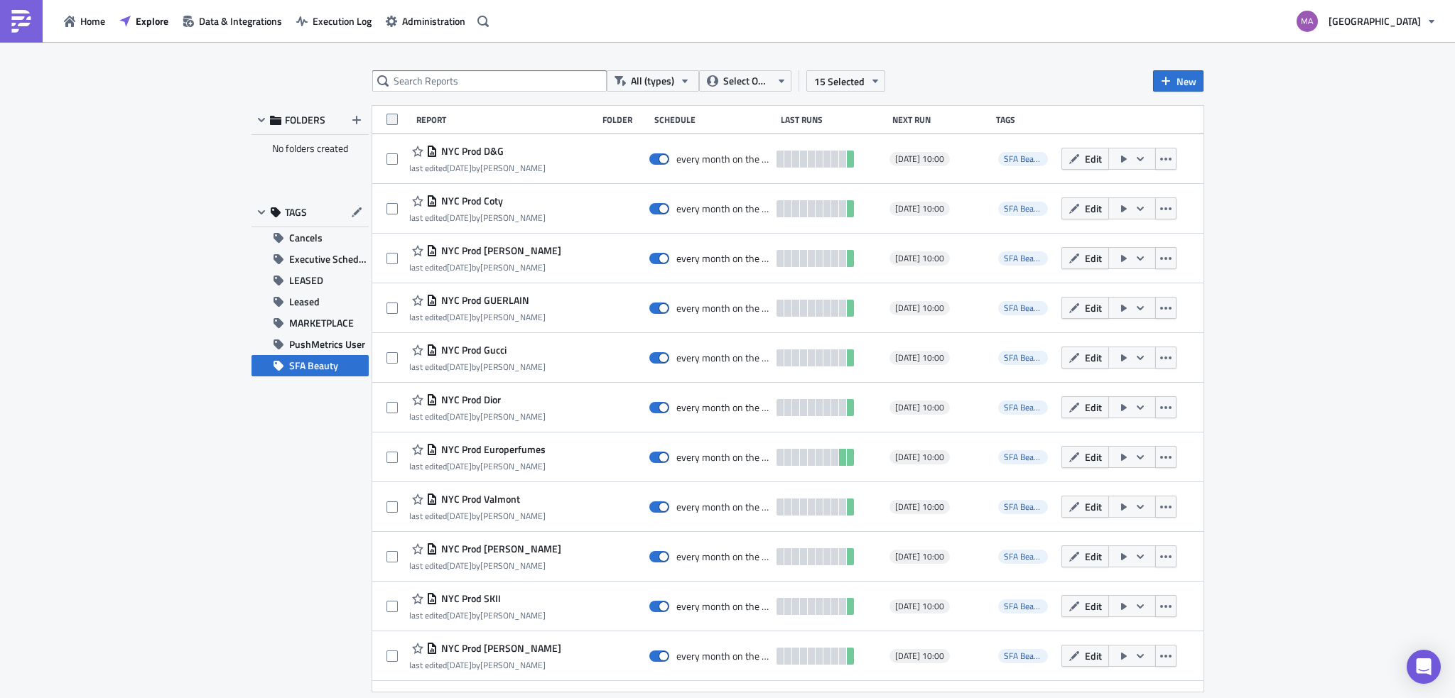
checkbox input "false"
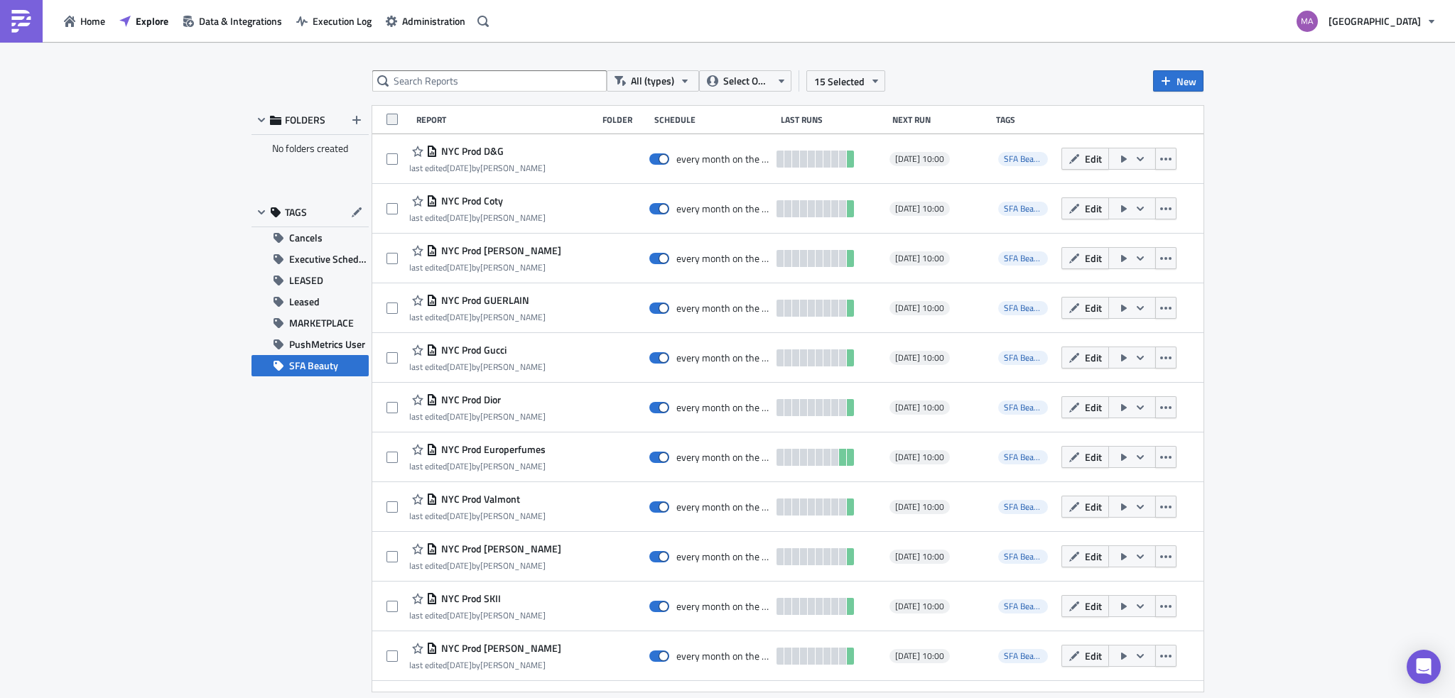
checkbox input "false"
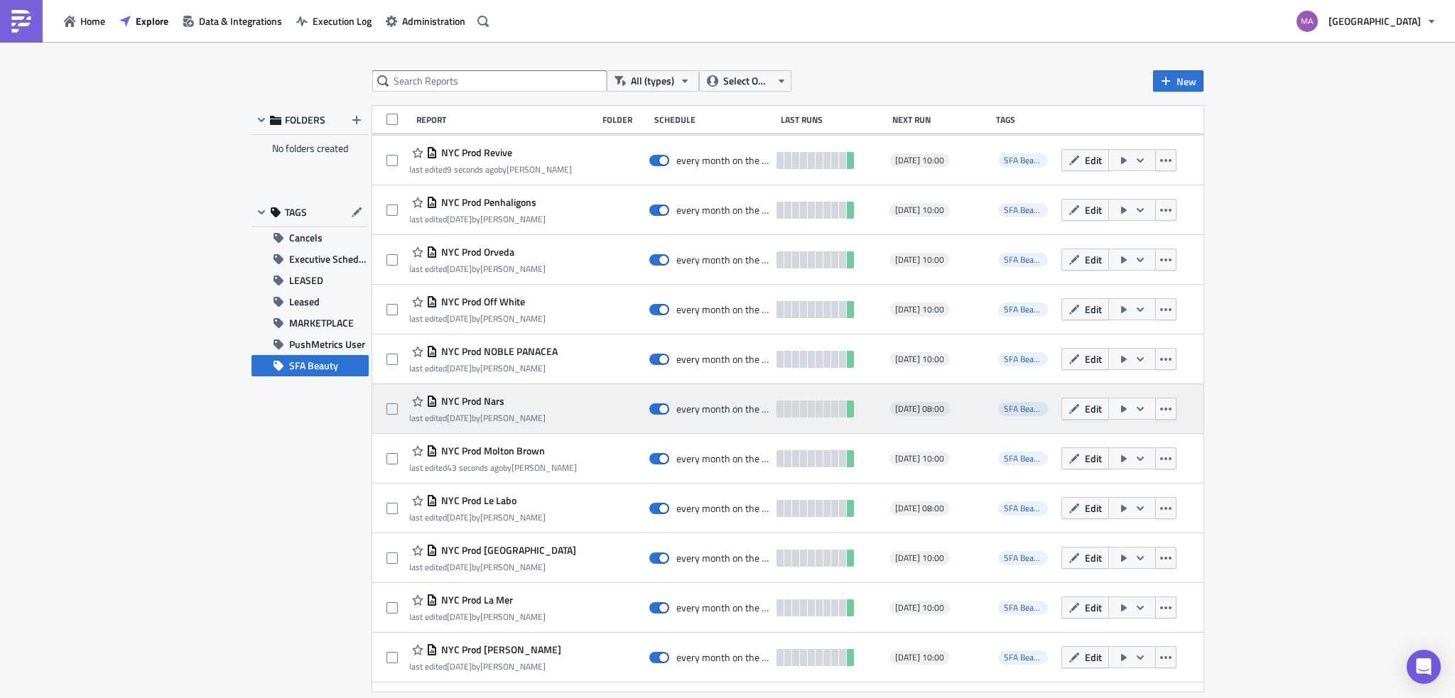
scroll to position [711, 0]
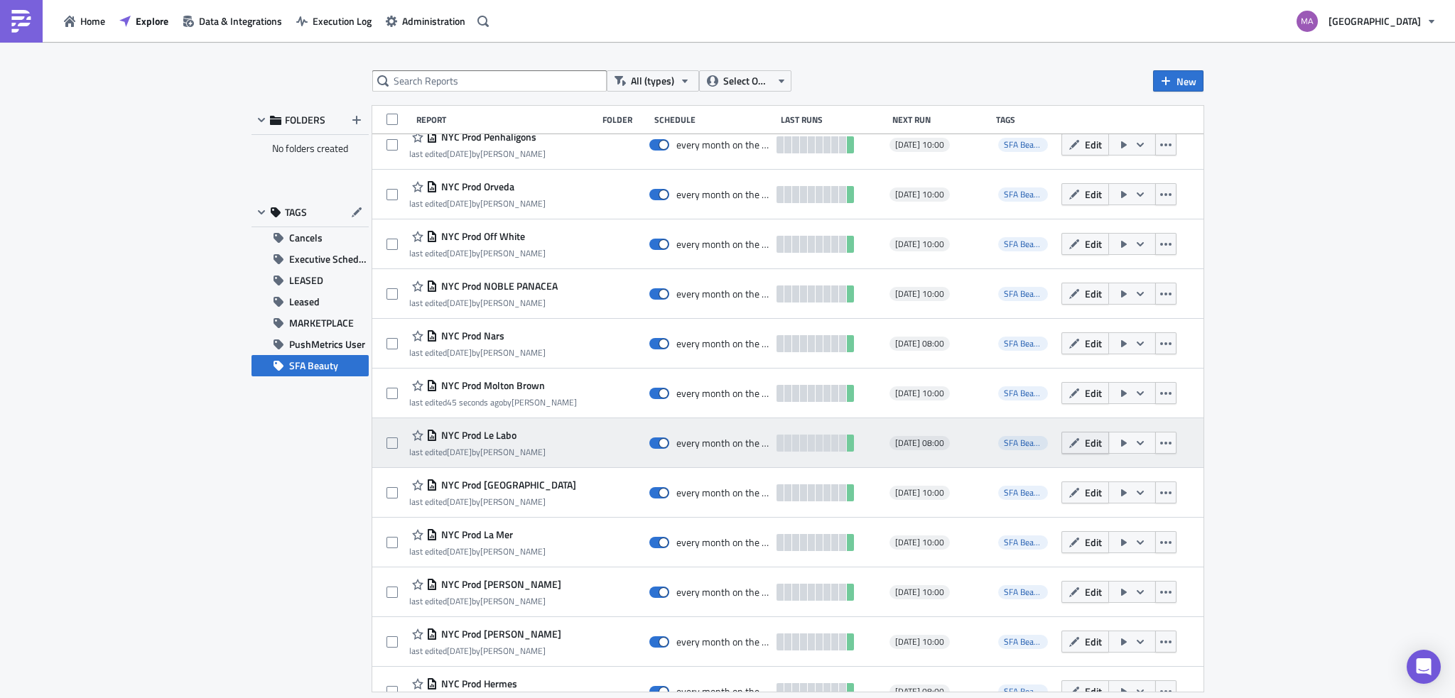
click at [1069, 443] on icon "button" at bounding box center [1074, 443] width 11 height 11
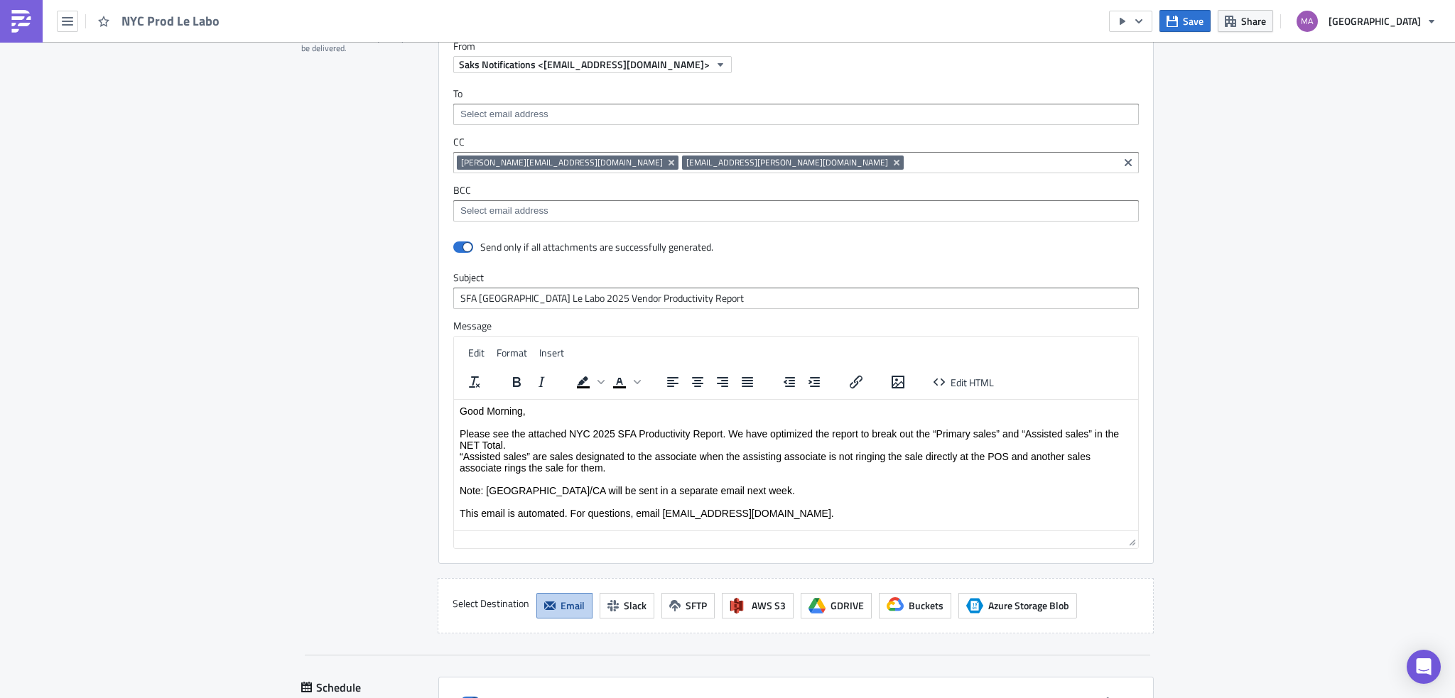
scroll to position [1278, 0]
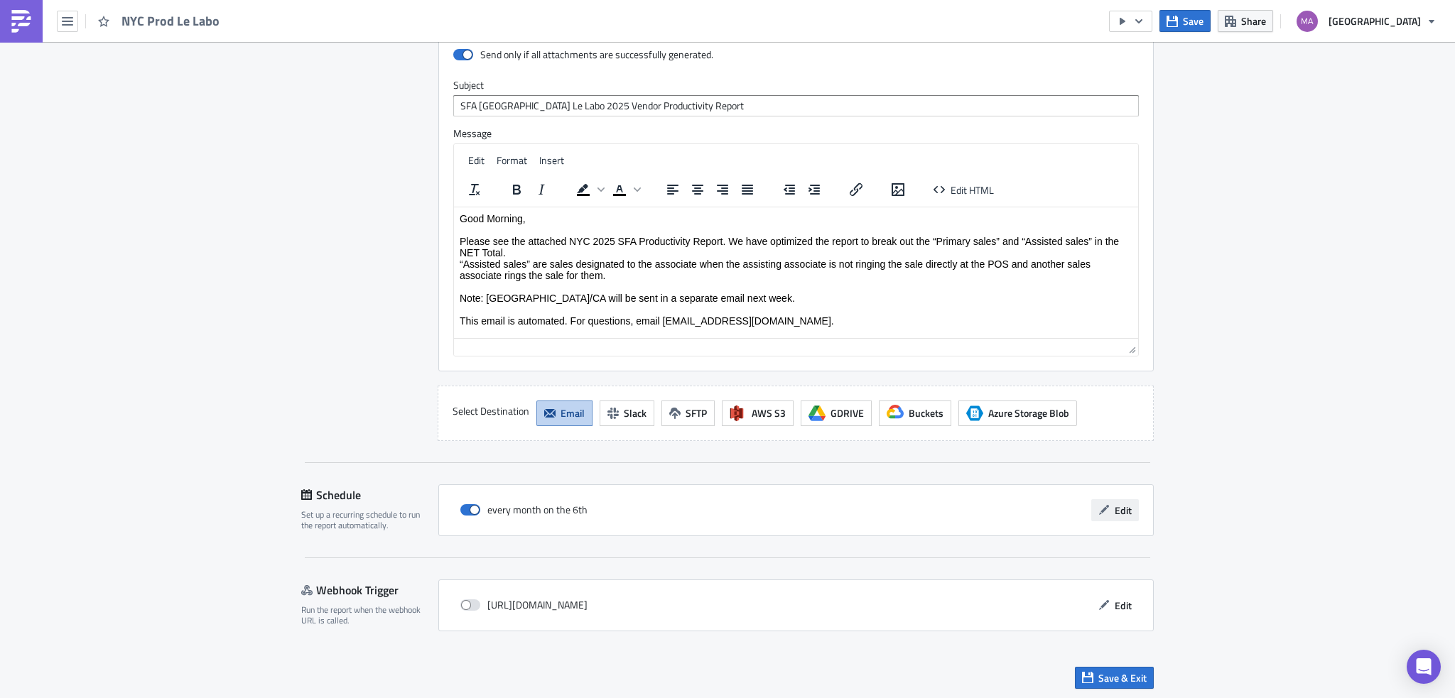
click at [1091, 500] on button "Edit" at bounding box center [1115, 511] width 48 height 22
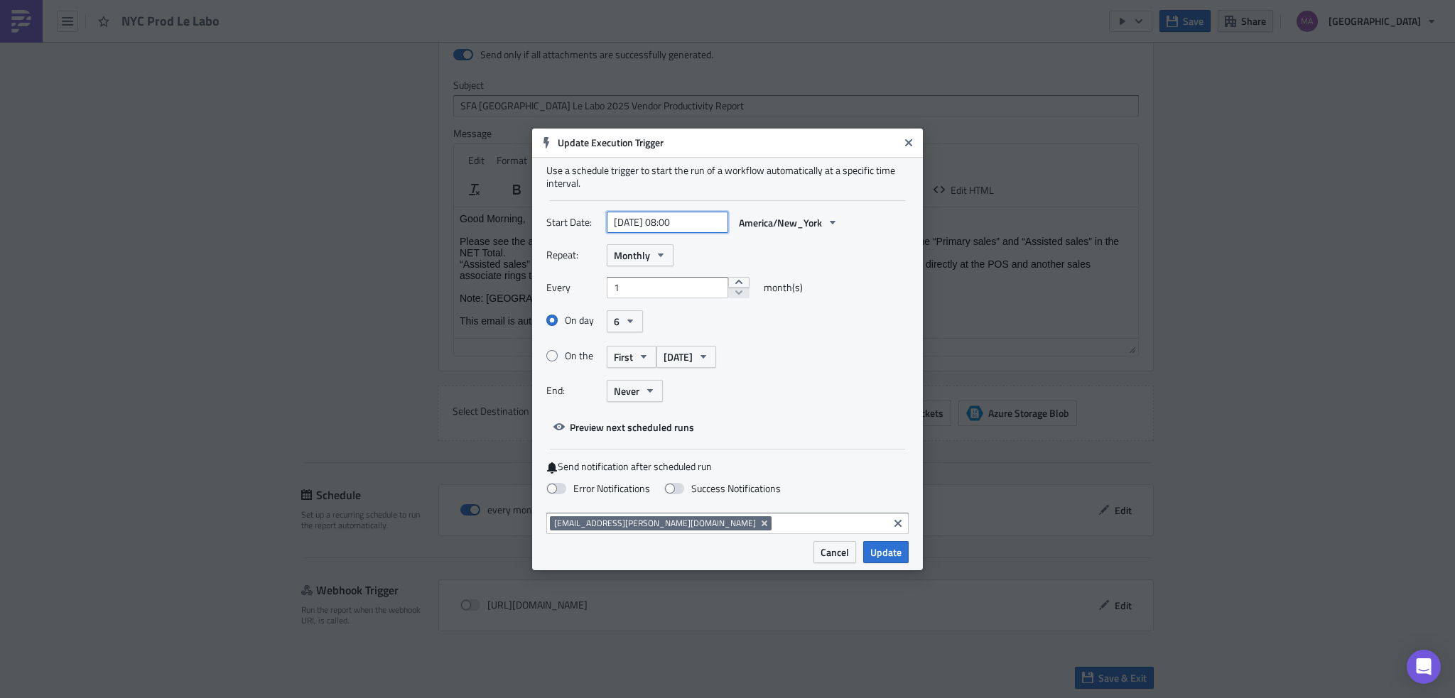
click at [679, 220] on input "[DATE] 08:00" at bounding box center [668, 222] width 122 height 21
select select "8"
select select "2025"
type input "[DATE] 10:00"
click at [891, 556] on span "Update" at bounding box center [885, 552] width 31 height 15
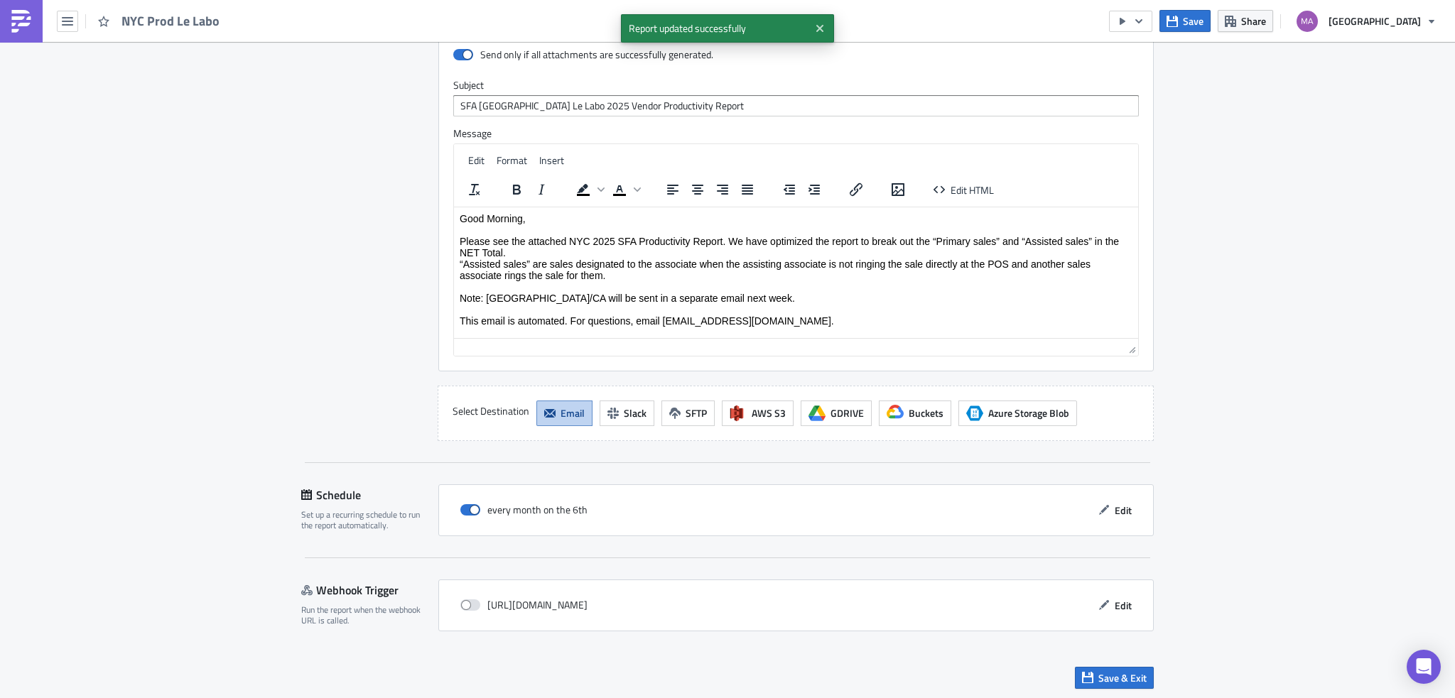
drag, startPoint x: 1102, startPoint y: 662, endPoint x: 1111, endPoint y: 671, distance: 12.6
click at [1102, 663] on div "Save & Exit" at bounding box center [727, 678] width 853 height 50
click at [1111, 671] on span "Save & Exit" at bounding box center [1123, 678] width 48 height 15
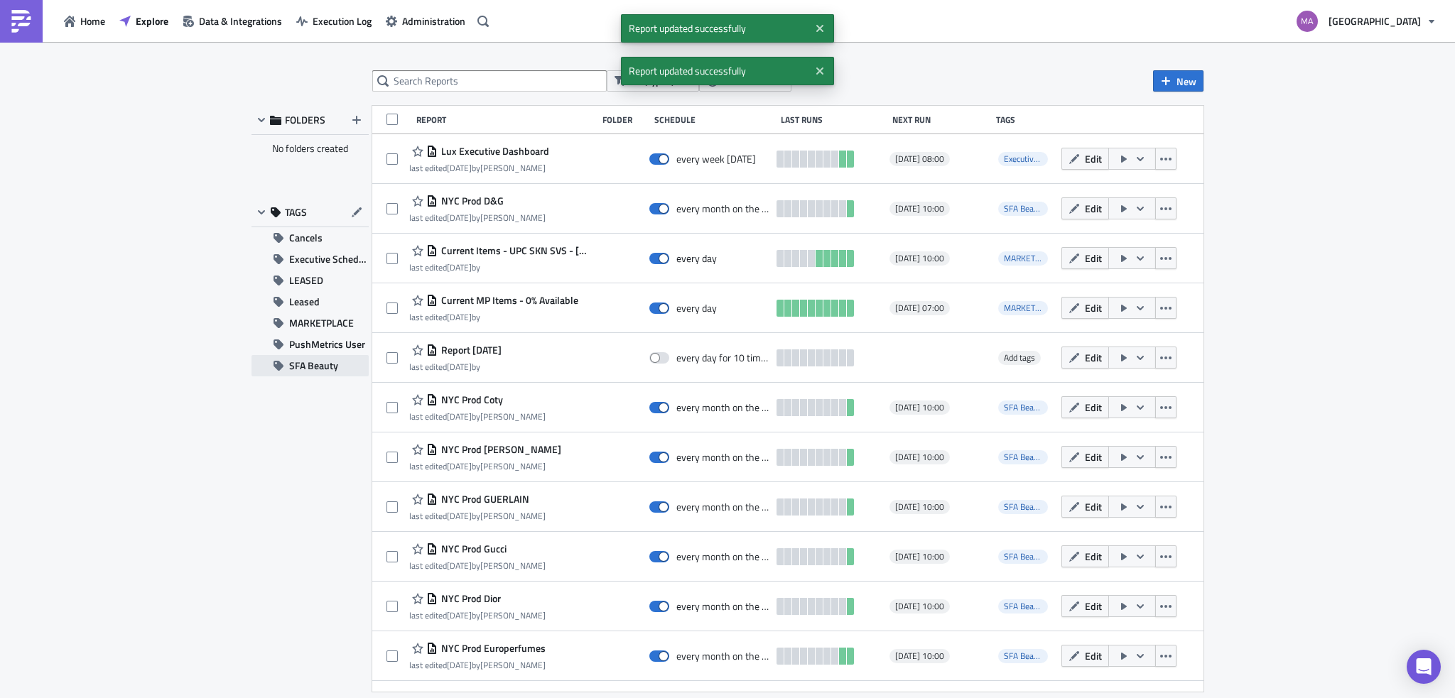
click at [330, 366] on span "SFA Beauty" at bounding box center [313, 365] width 49 height 21
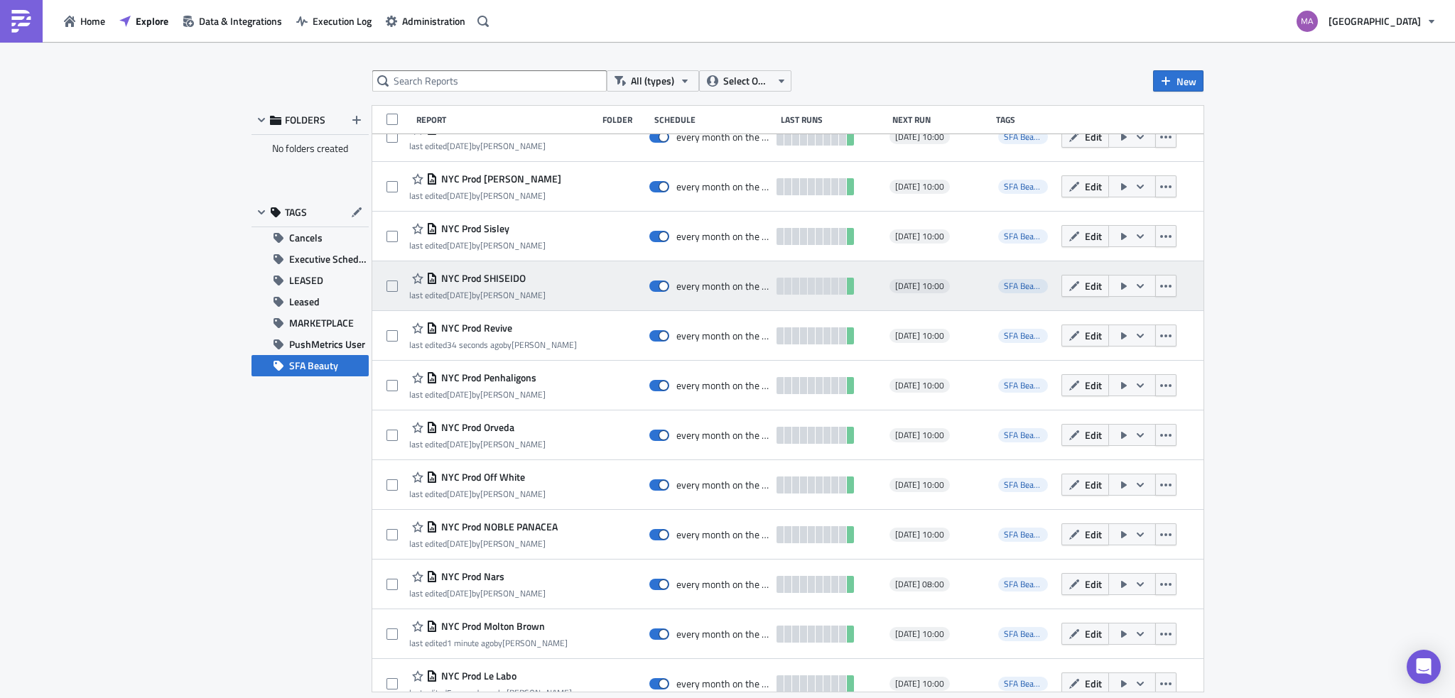
scroll to position [497, 0]
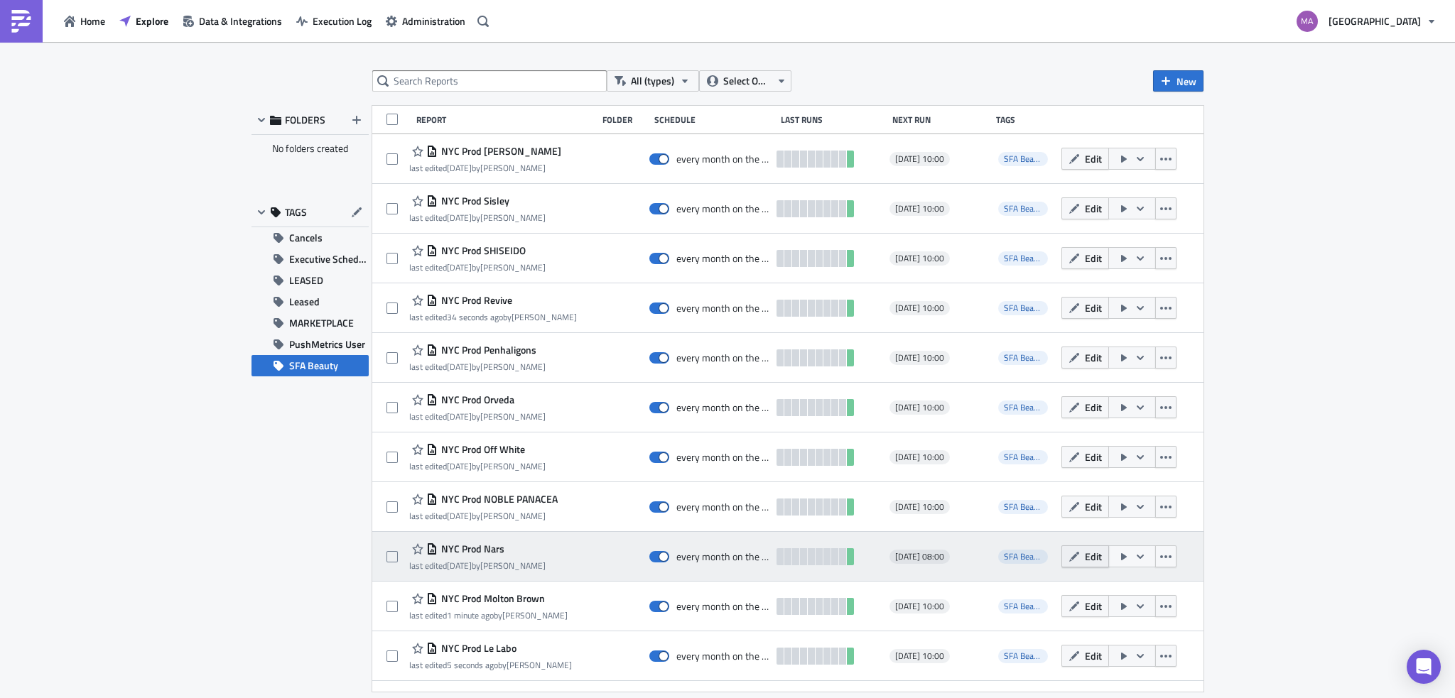
click at [1069, 556] on icon "button" at bounding box center [1074, 556] width 11 height 11
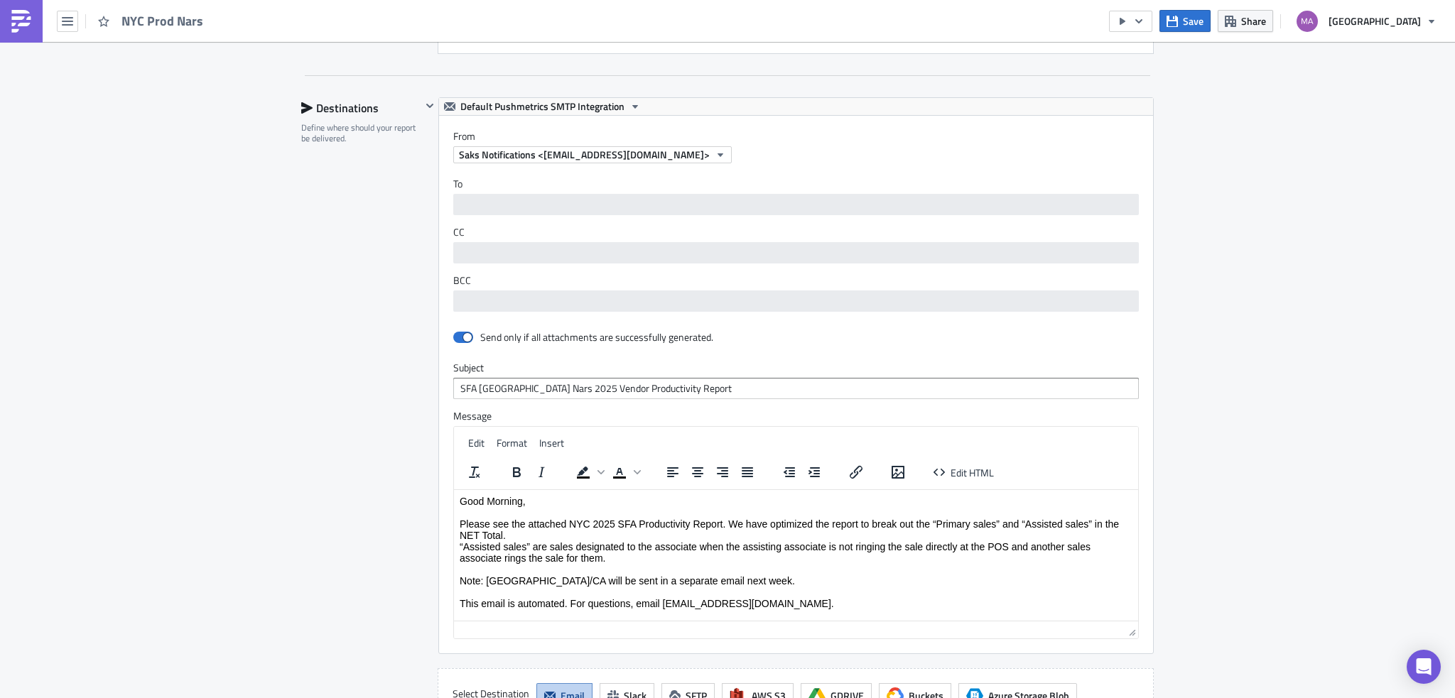
scroll to position [1278, 0]
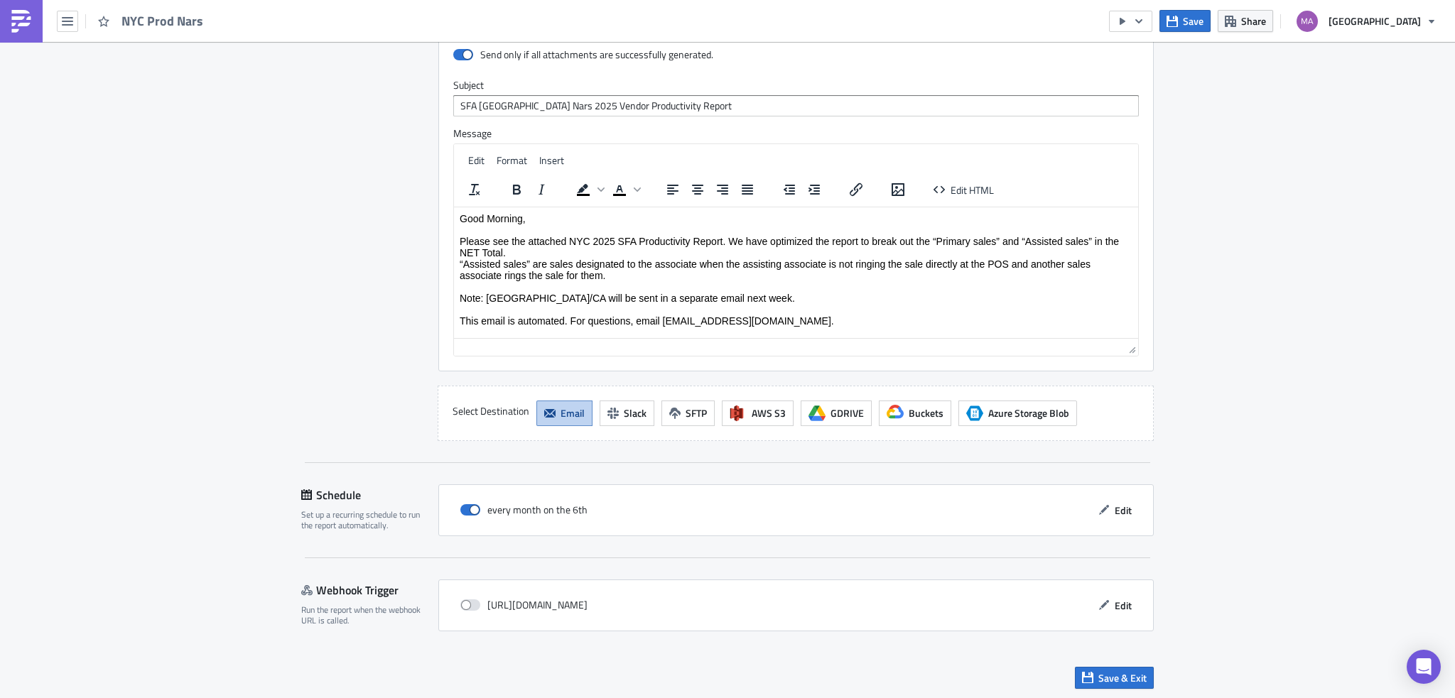
click at [1107, 495] on div "every month on the 6th Edit" at bounding box center [796, 511] width 716 height 52
click at [1106, 506] on button "Edit" at bounding box center [1115, 511] width 48 height 22
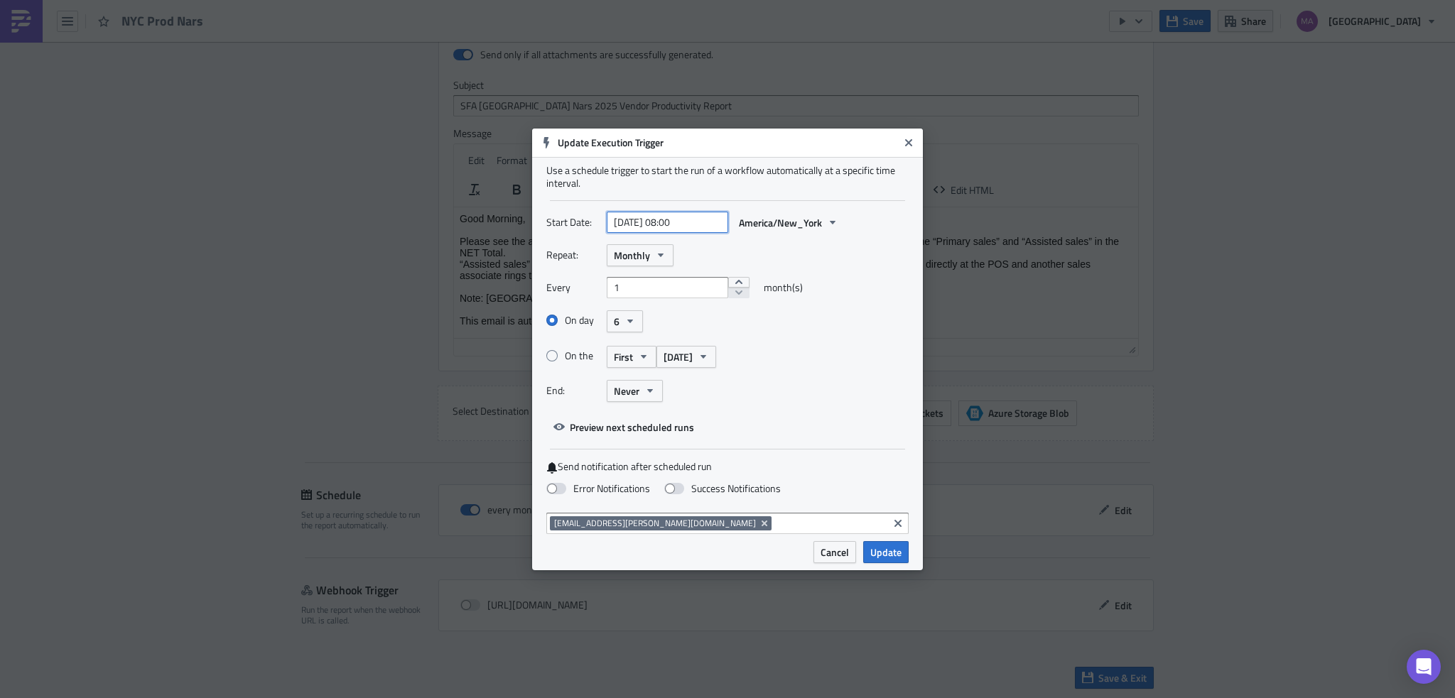
select select "8"
select select "2025"
click at [679, 219] on input "[DATE] 08:00" at bounding box center [668, 222] width 122 height 21
type input "[DATE] 10:00"
click at [884, 544] on button "Update" at bounding box center [885, 552] width 45 height 22
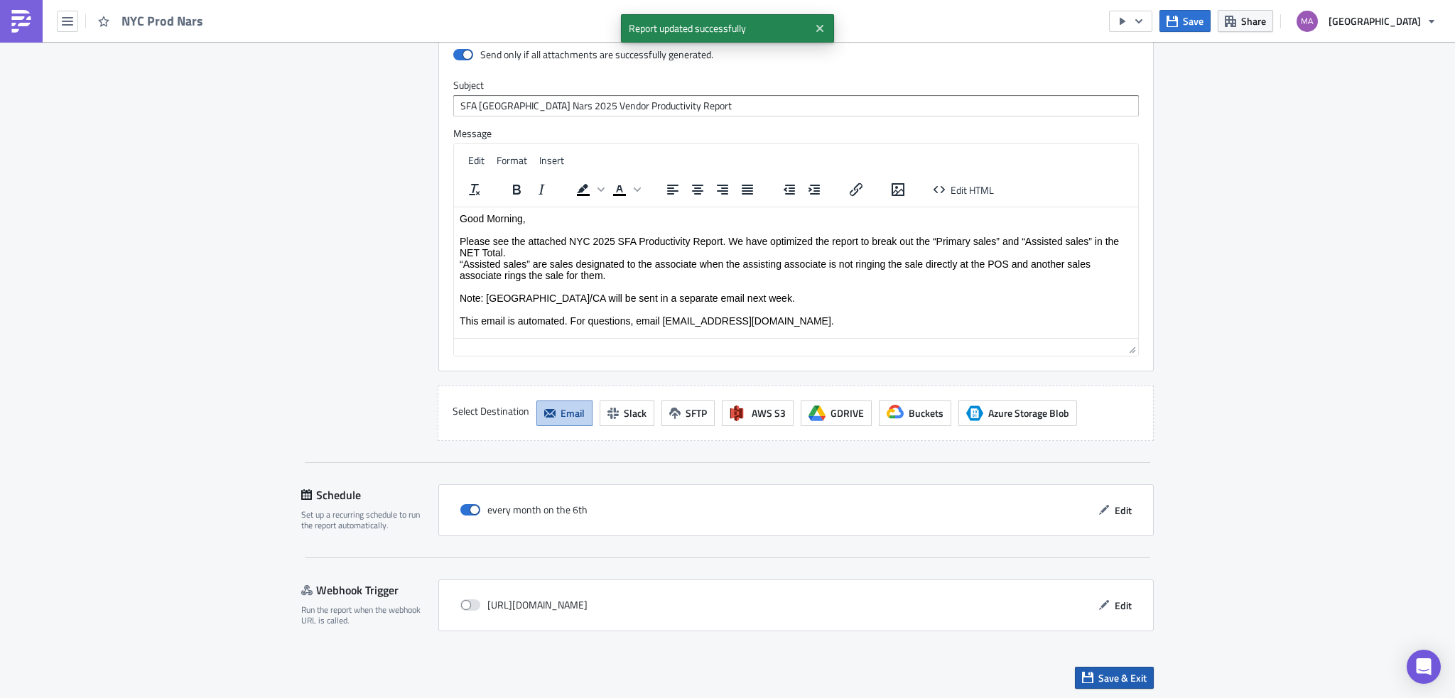
click at [1111, 679] on span "Save & Exit" at bounding box center [1123, 678] width 48 height 15
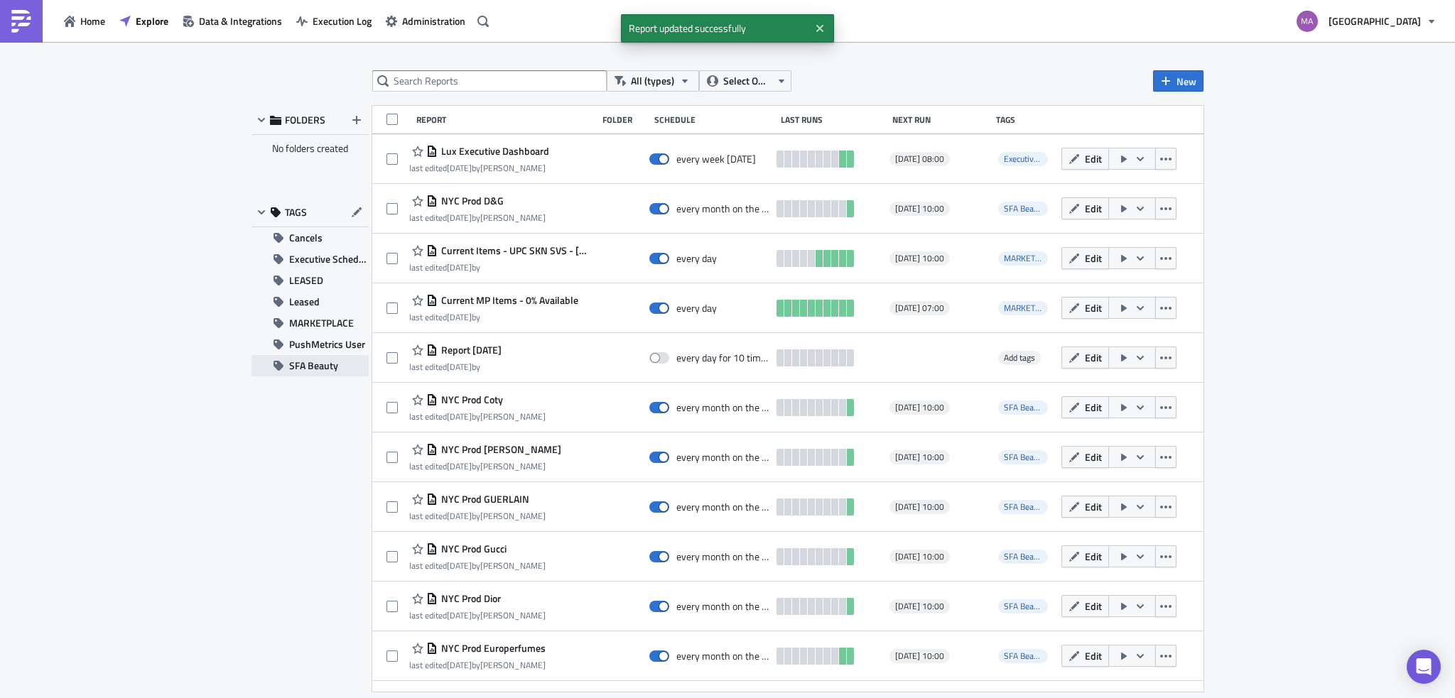
click at [338, 368] on span "SFA Beauty" at bounding box center [313, 365] width 49 height 21
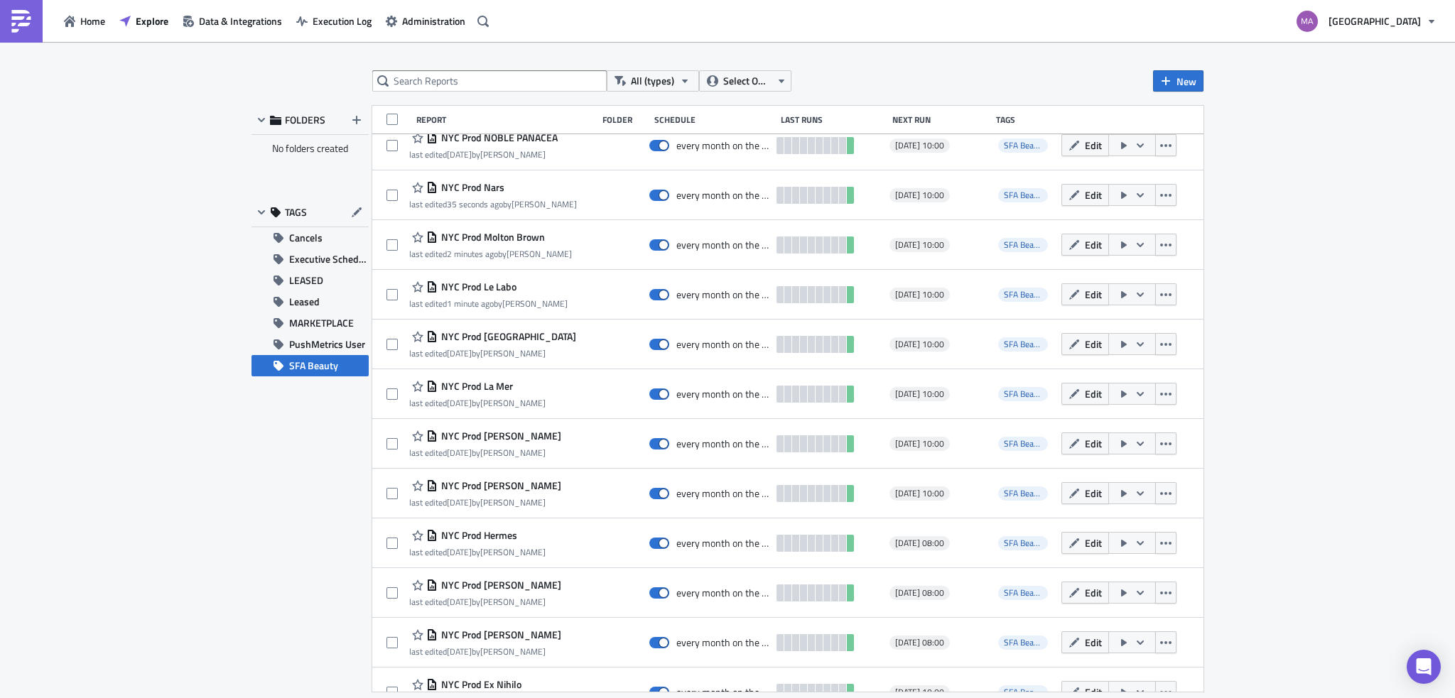
scroll to position [863, 0]
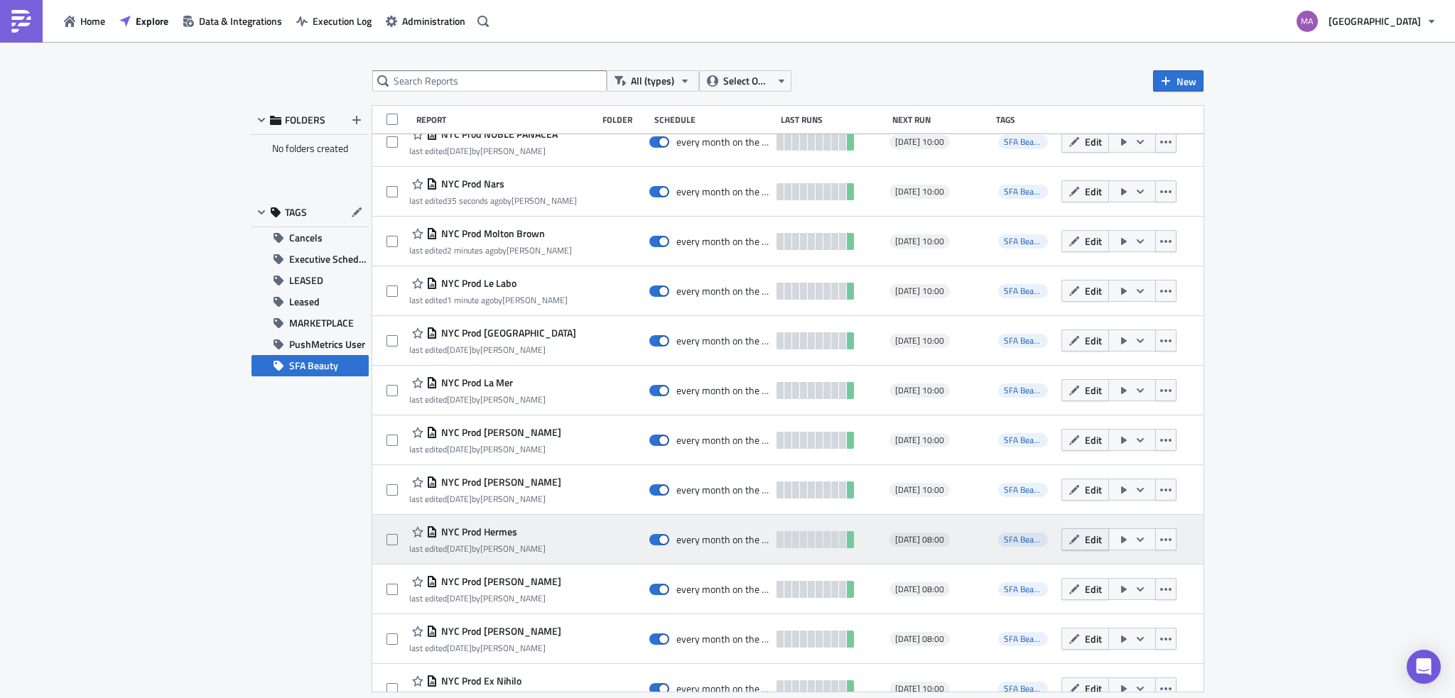
click at [1075, 544] on button "Edit" at bounding box center [1086, 540] width 48 height 22
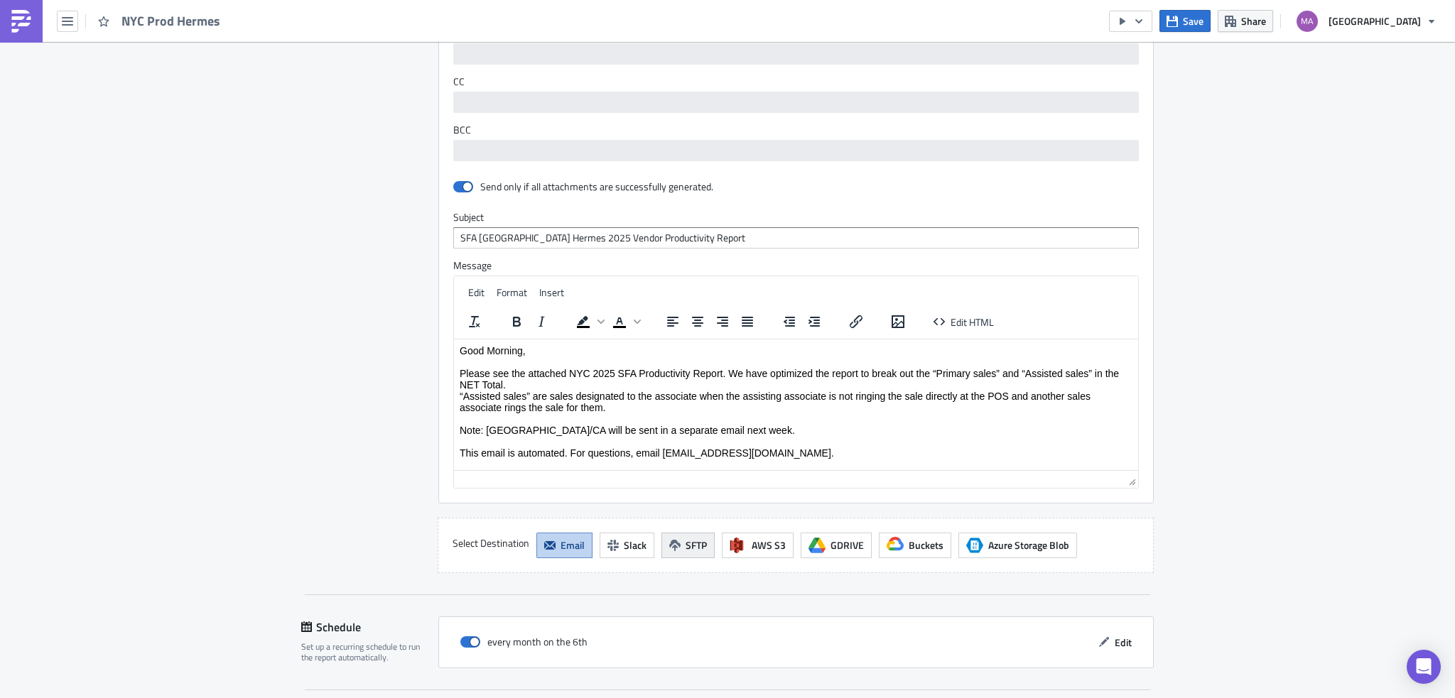
scroll to position [1278, 0]
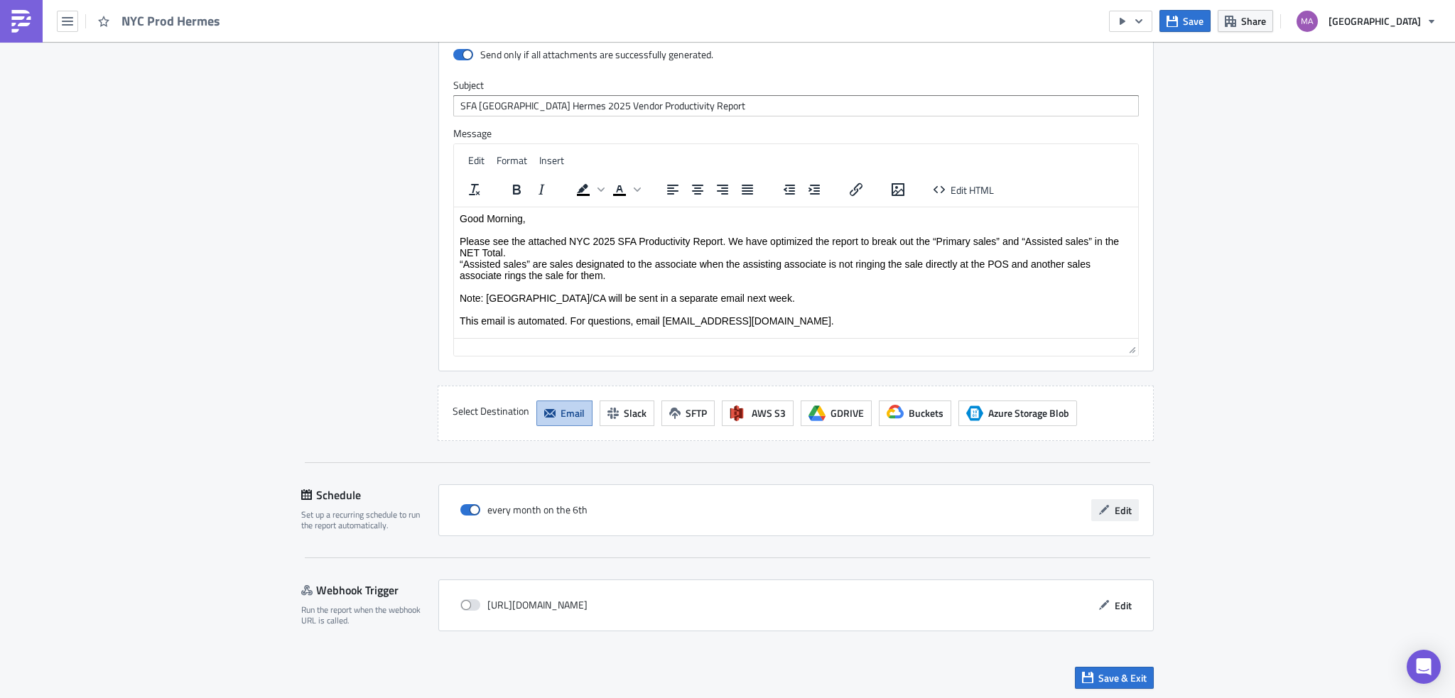
click at [1128, 512] on button "Edit" at bounding box center [1115, 511] width 48 height 22
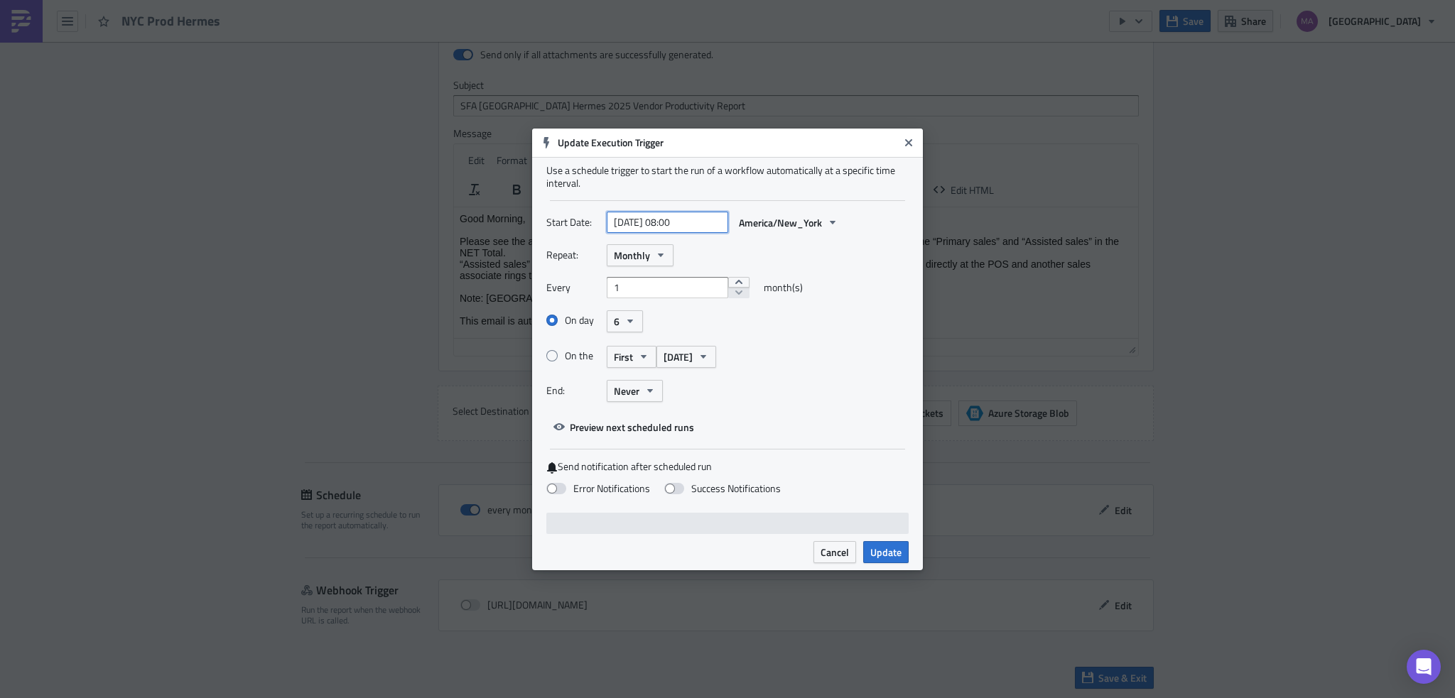
click at [676, 221] on input "[DATE] 08:00" at bounding box center [668, 222] width 122 height 21
select select "8"
select select "2025"
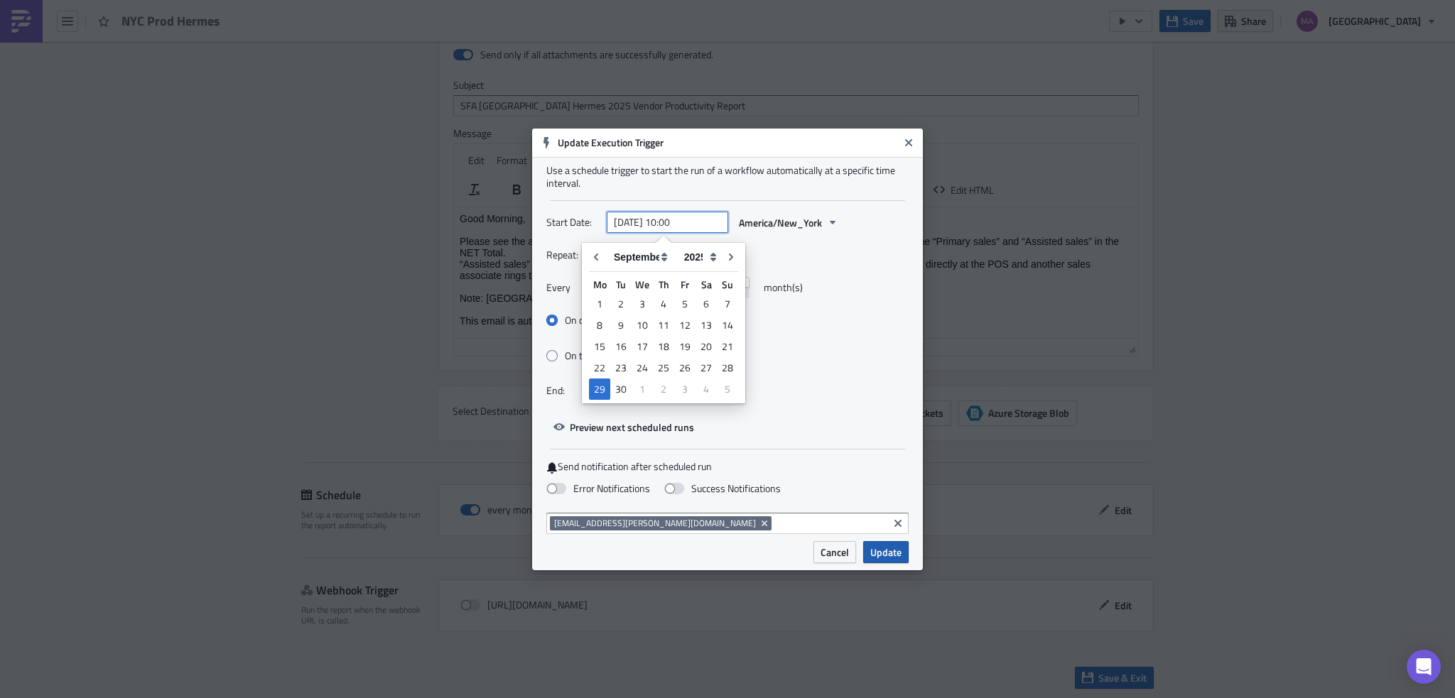
type input "[DATE] 10:00"
click at [904, 546] on button "Update" at bounding box center [885, 552] width 45 height 22
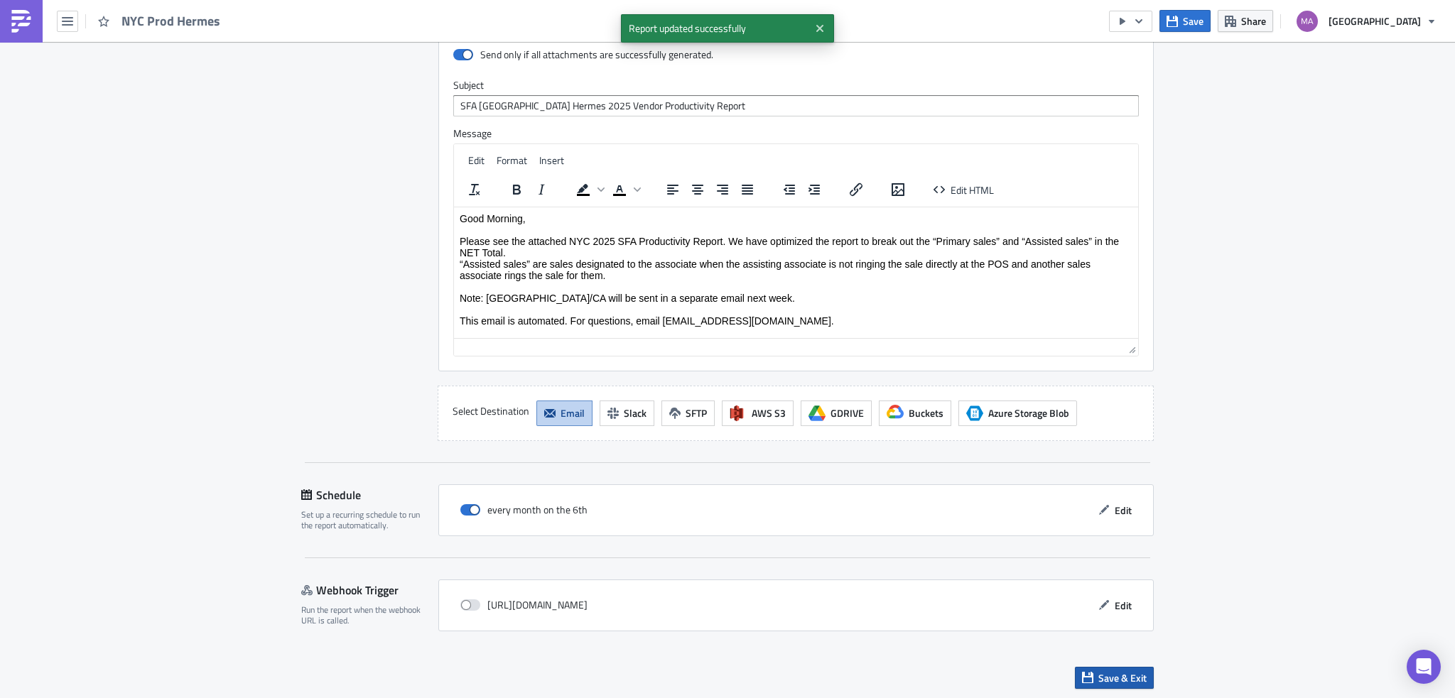
click at [1133, 679] on span "Save & Exit" at bounding box center [1123, 678] width 48 height 15
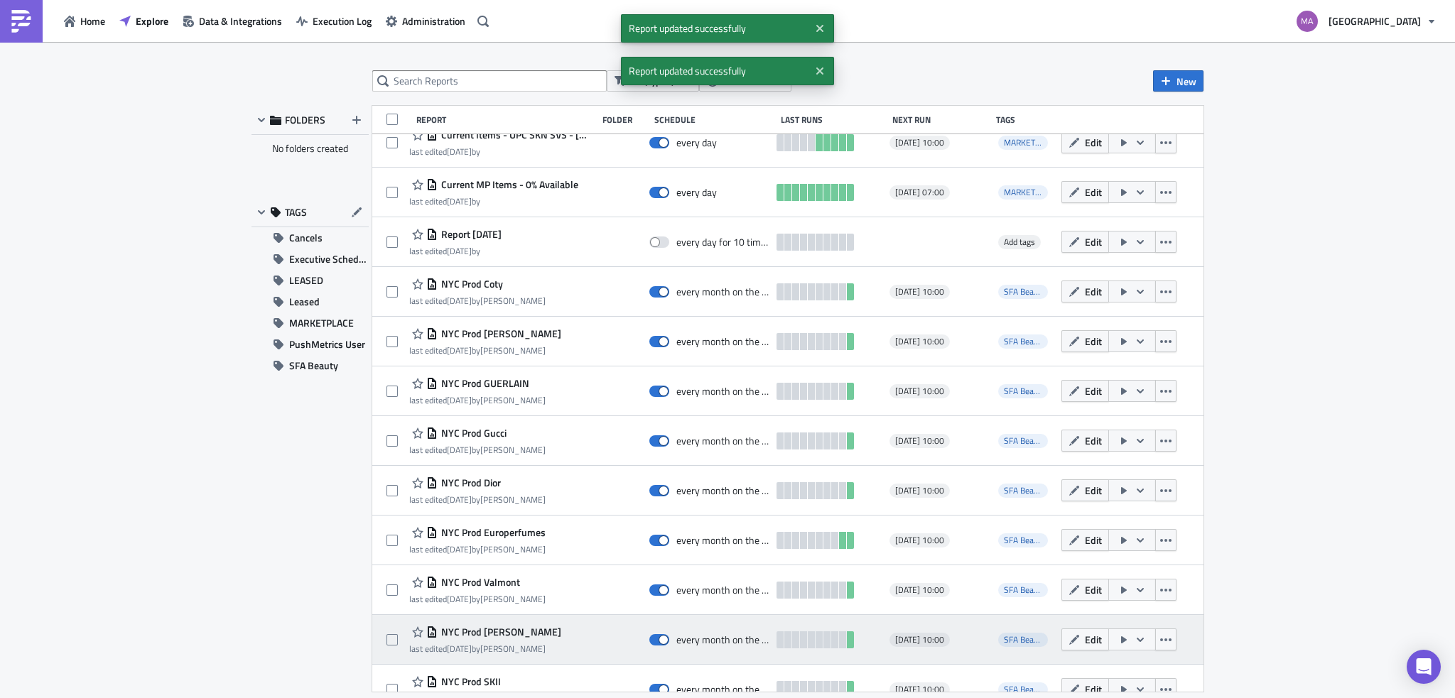
scroll to position [223, 0]
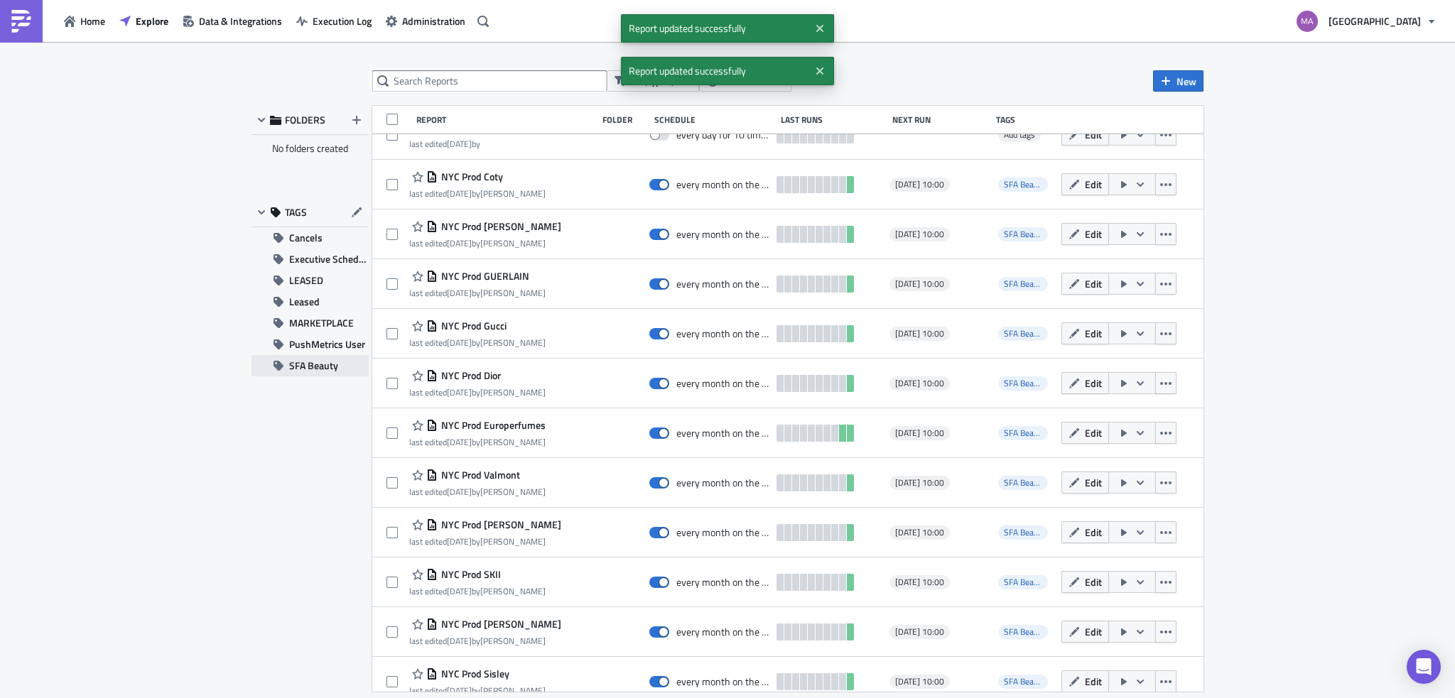
click at [322, 366] on span "SFA Beauty" at bounding box center [313, 365] width 49 height 21
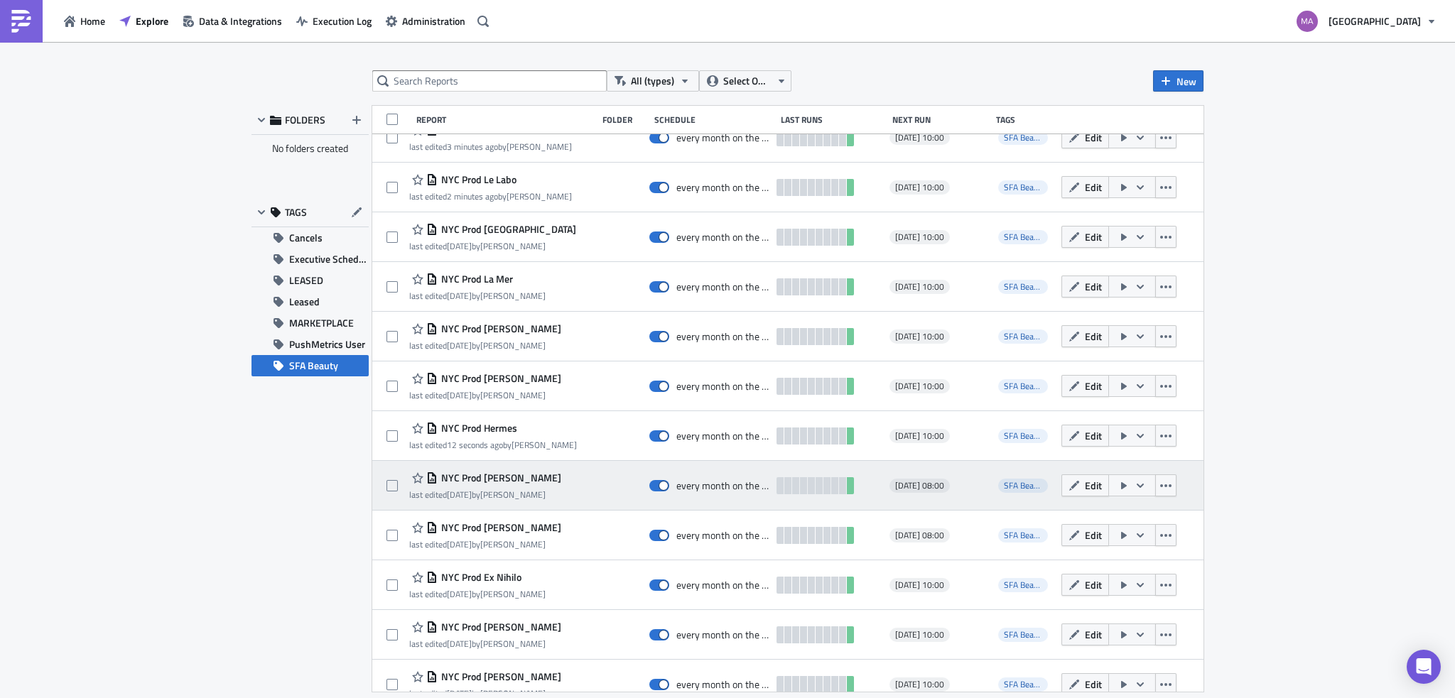
scroll to position [969, 0]
click at [1069, 487] on icon "button" at bounding box center [1074, 482] width 11 height 11
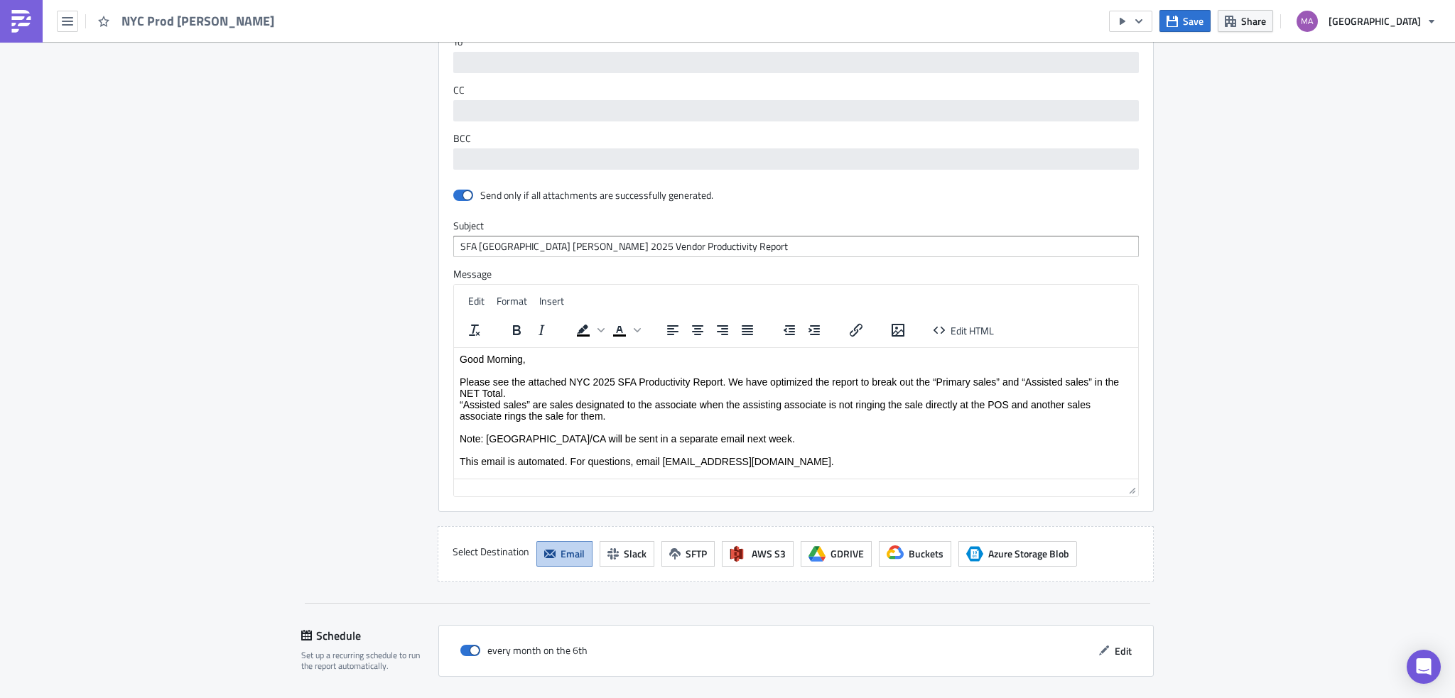
scroll to position [47, 0]
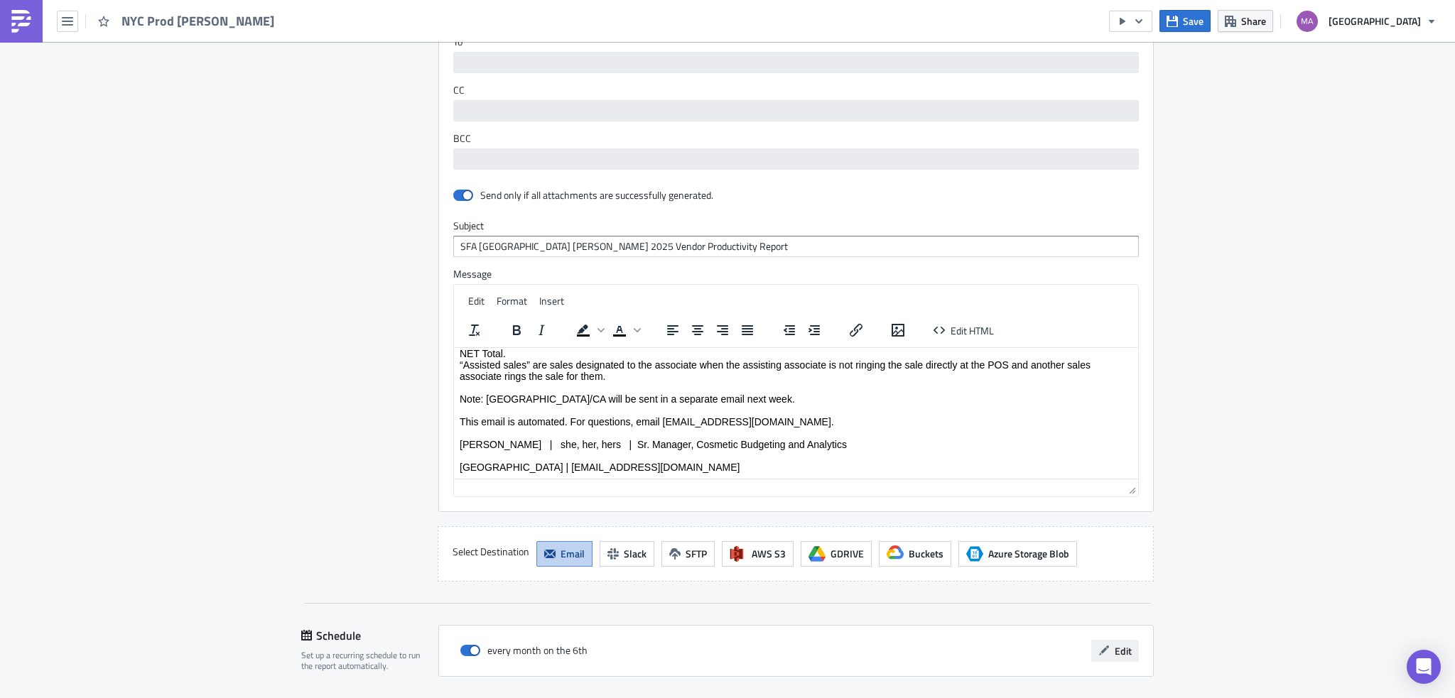
click at [1128, 650] on button "Edit" at bounding box center [1115, 651] width 48 height 22
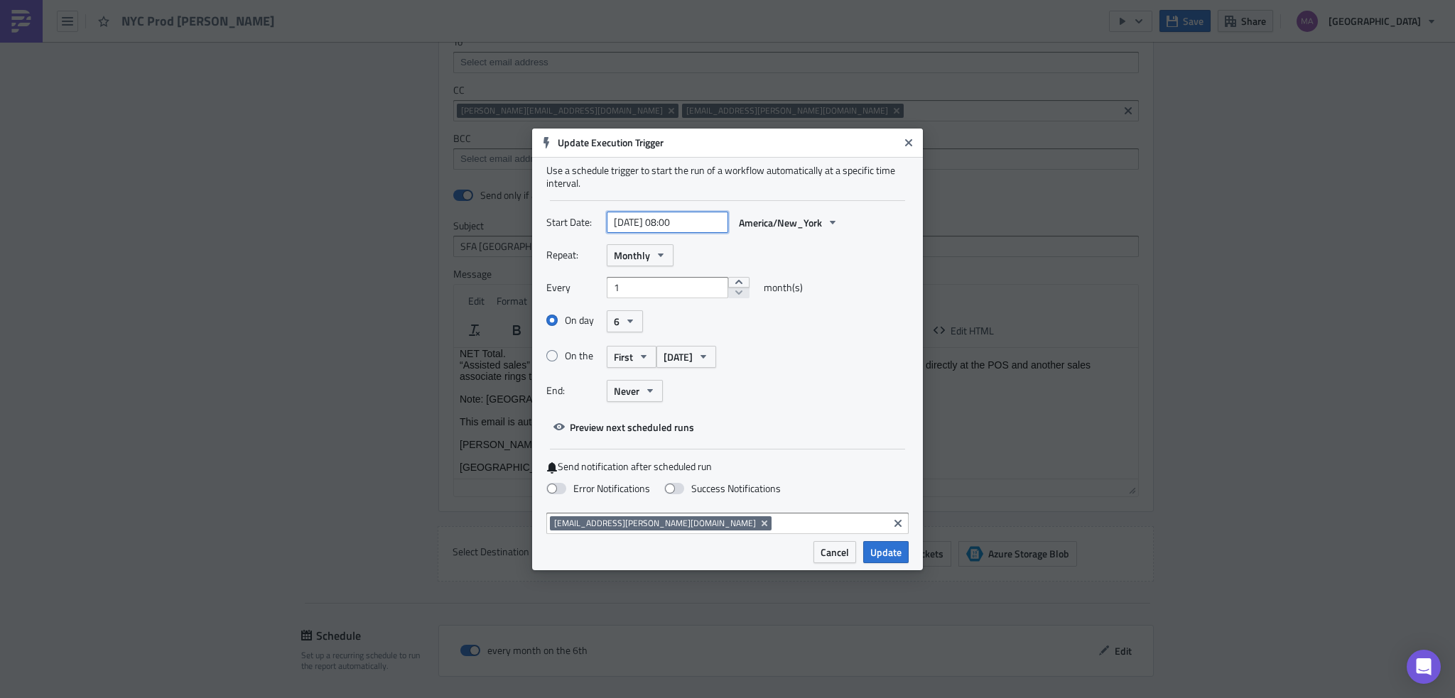
click at [676, 218] on input "[DATE] 08:00" at bounding box center [668, 222] width 122 height 21
select select "8"
select select "2025"
type input "[DATE] 10:00"
click at [878, 551] on span "Update" at bounding box center [885, 552] width 31 height 15
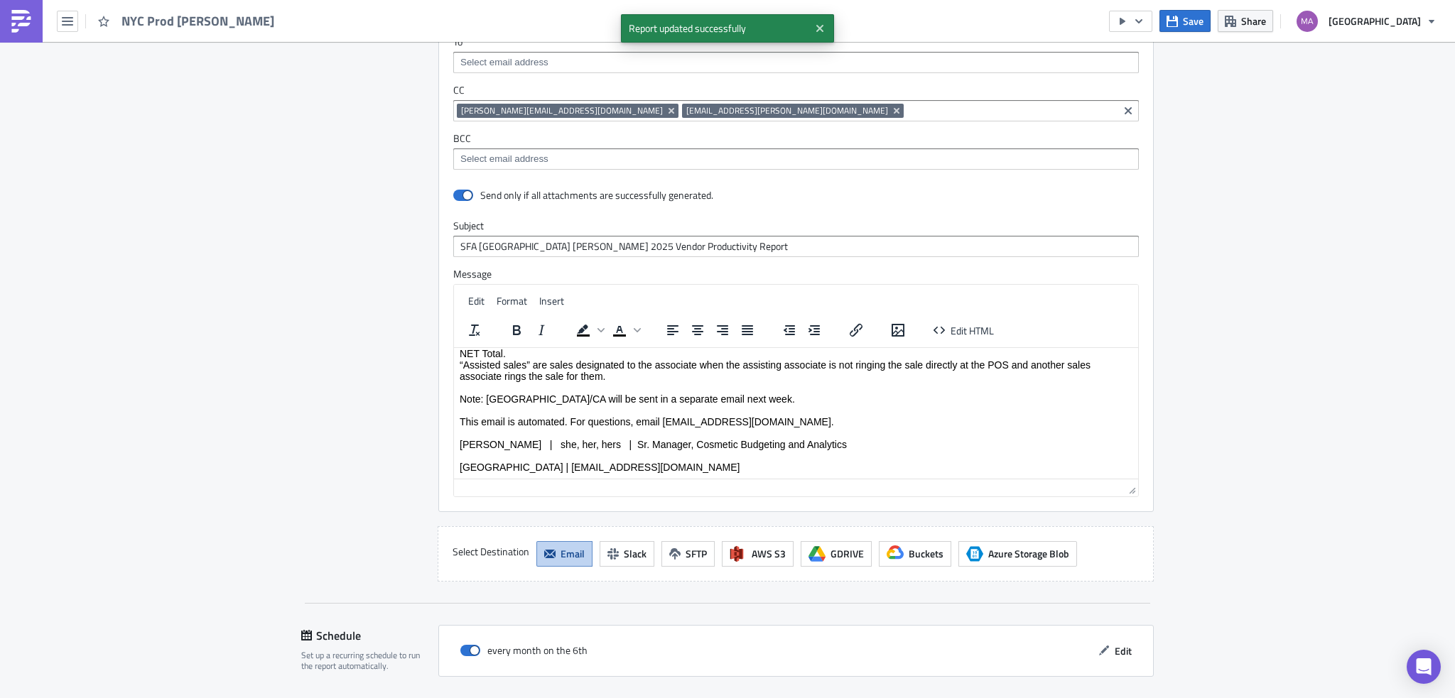
scroll to position [1278, 0]
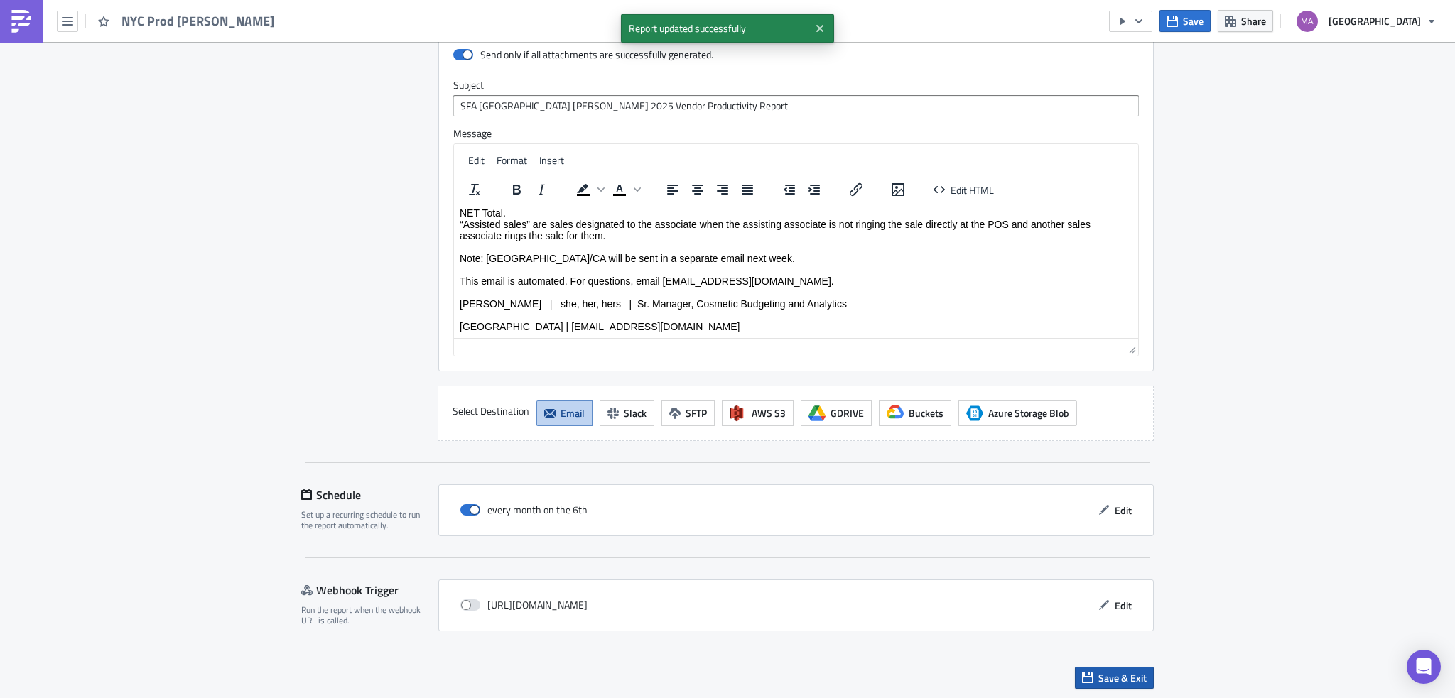
click at [1100, 673] on span "Save & Exit" at bounding box center [1123, 678] width 48 height 15
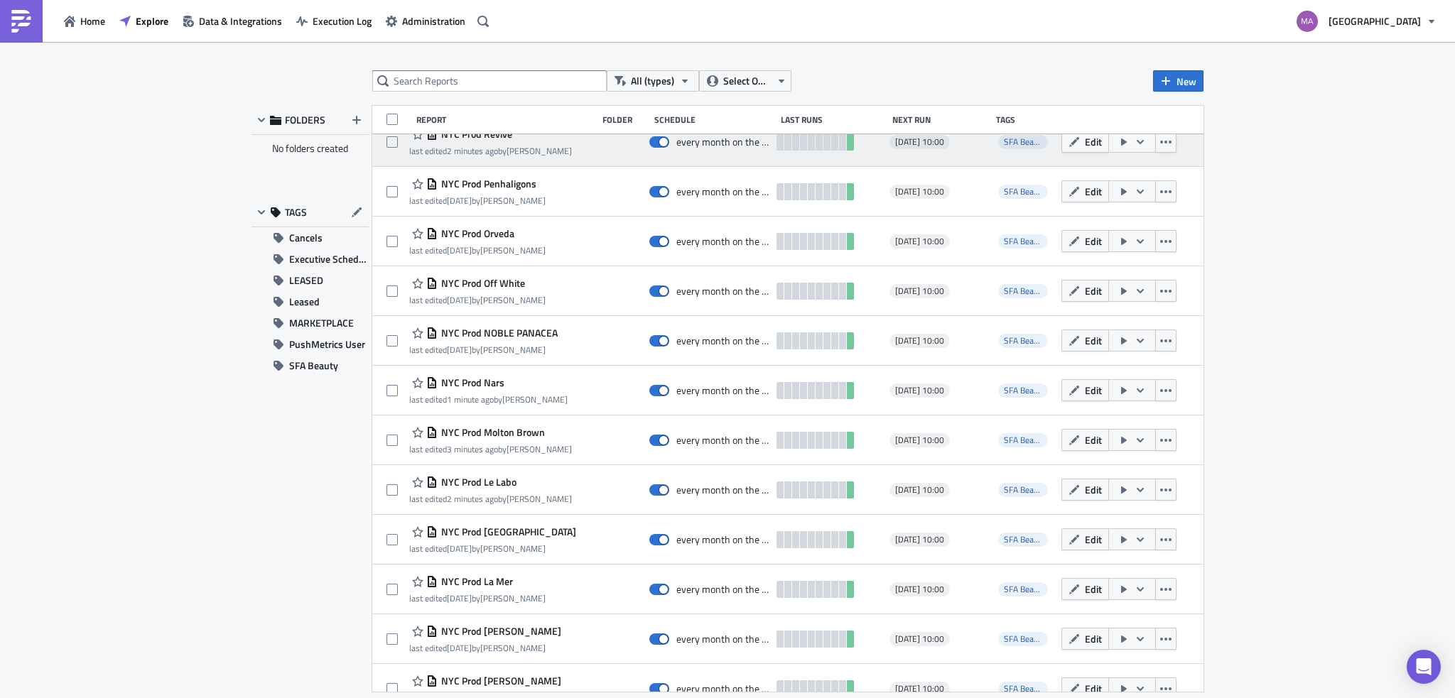
scroll to position [1111, 0]
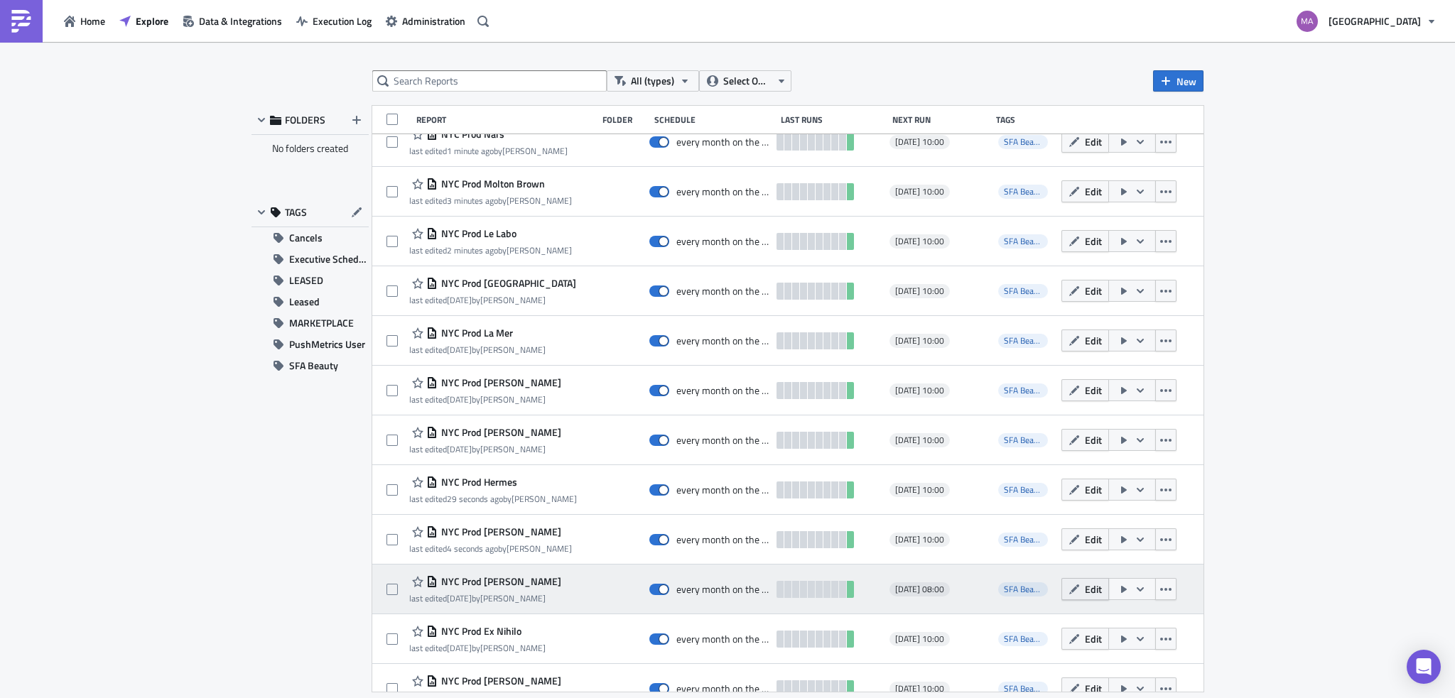
click at [1089, 588] on span "Edit" at bounding box center [1093, 589] width 17 height 15
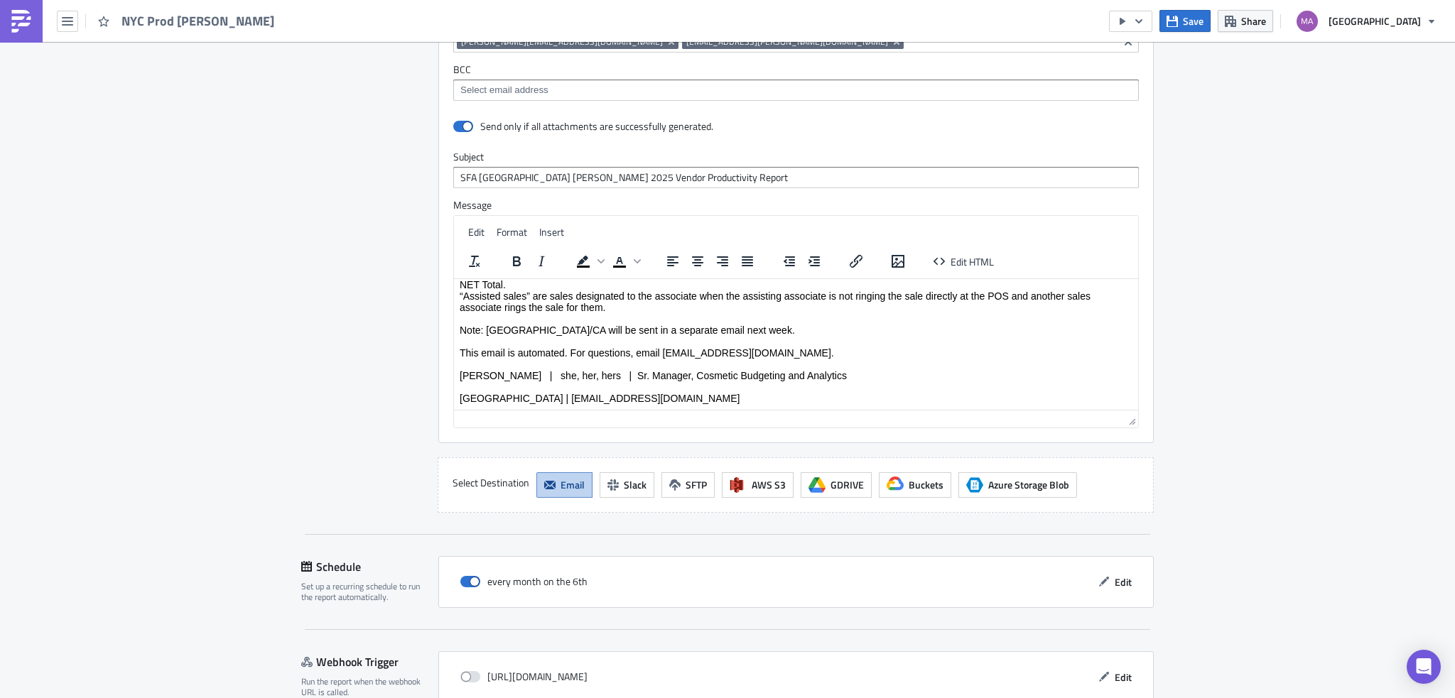
scroll to position [1278, 0]
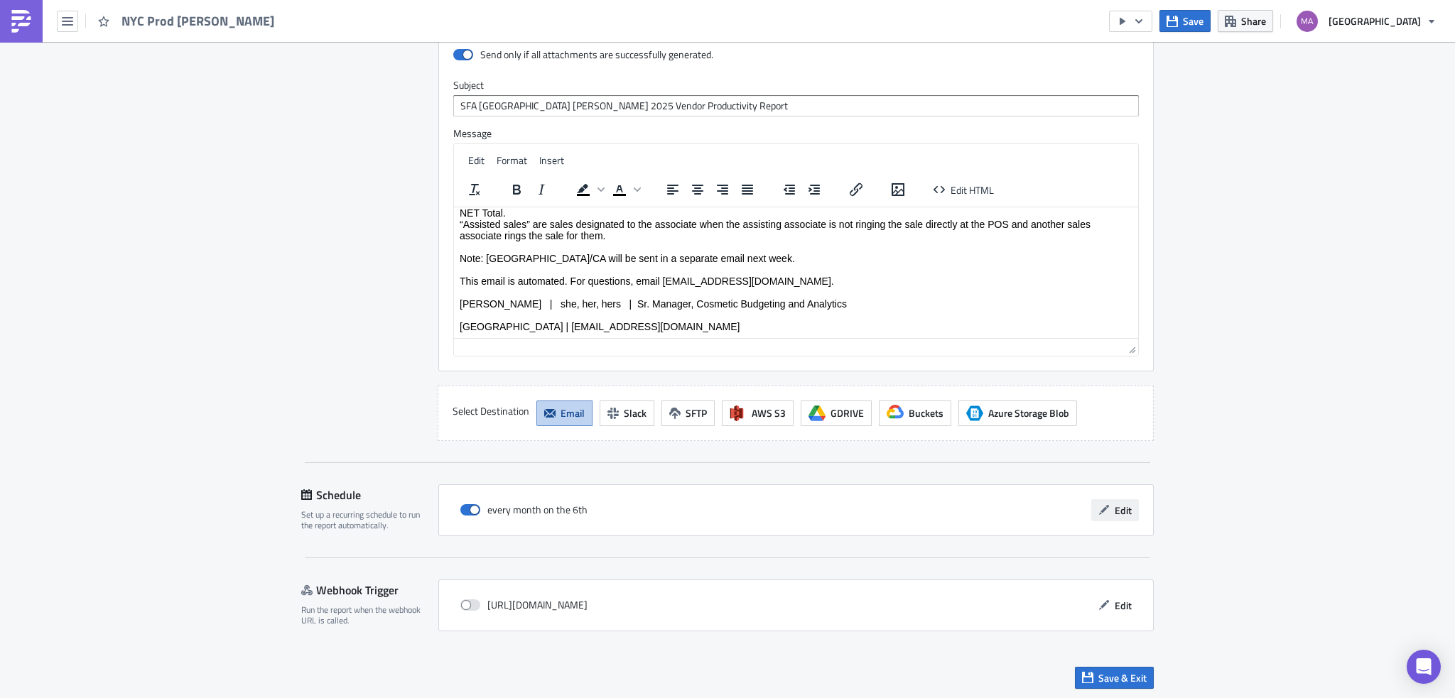
click at [1125, 505] on span "Edit" at bounding box center [1123, 510] width 17 height 15
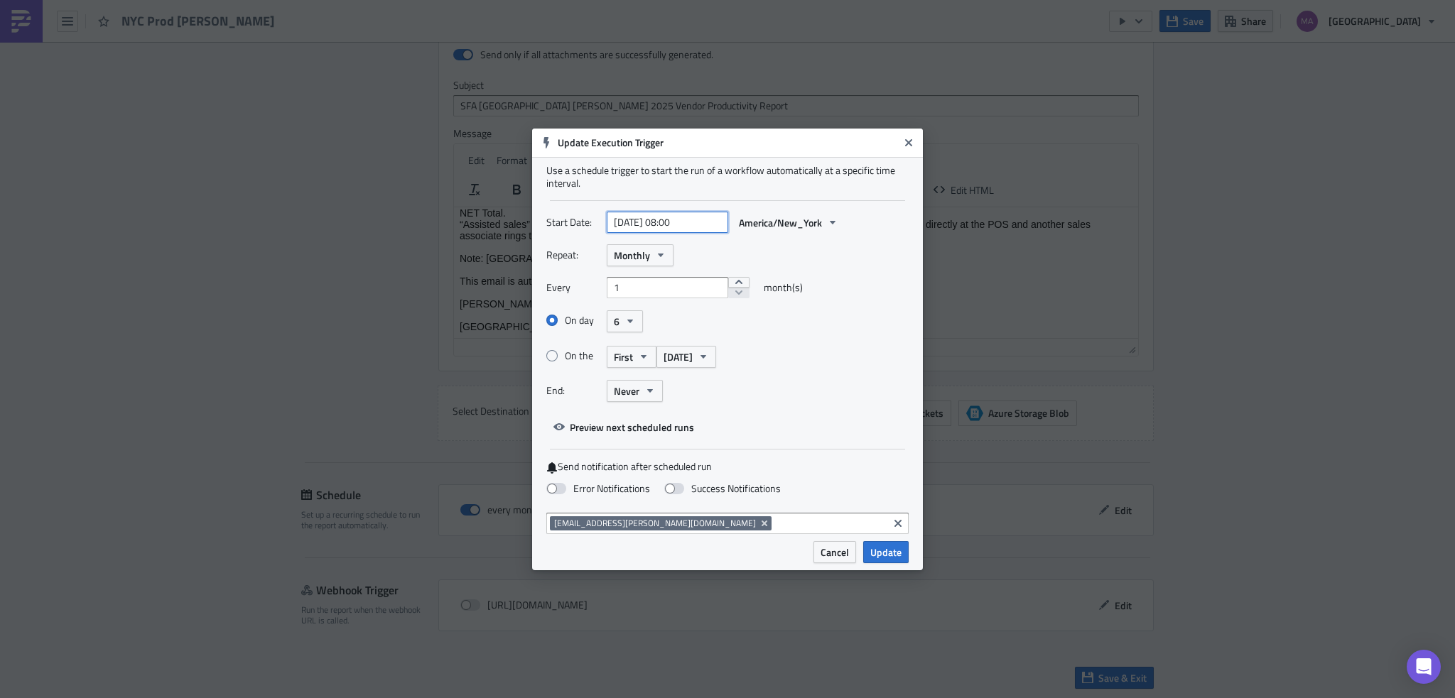
select select "8"
select select "2025"
click at [673, 215] on input "[DATE] 08:00" at bounding box center [668, 222] width 122 height 21
type input "[DATE] 10:00"
click at [900, 558] on span "Update" at bounding box center [885, 552] width 31 height 15
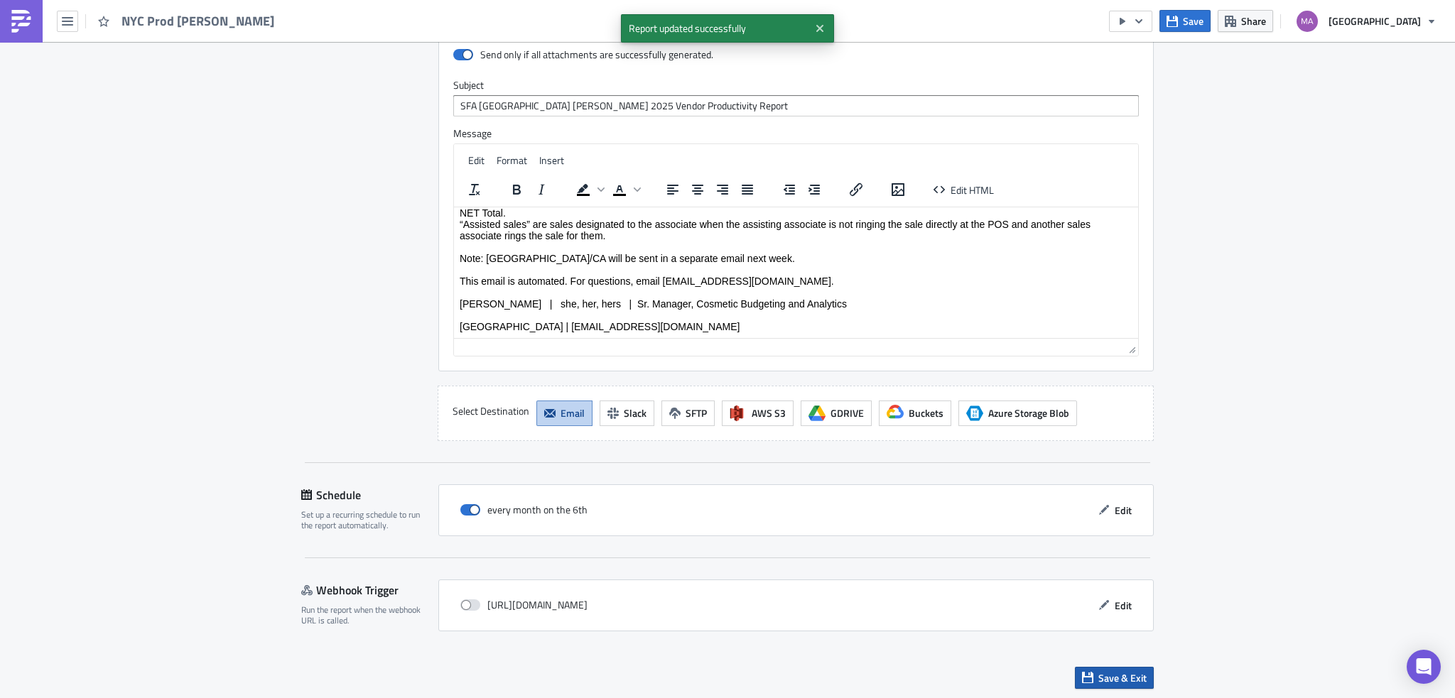
click at [1084, 682] on button "Save & Exit" at bounding box center [1114, 678] width 79 height 22
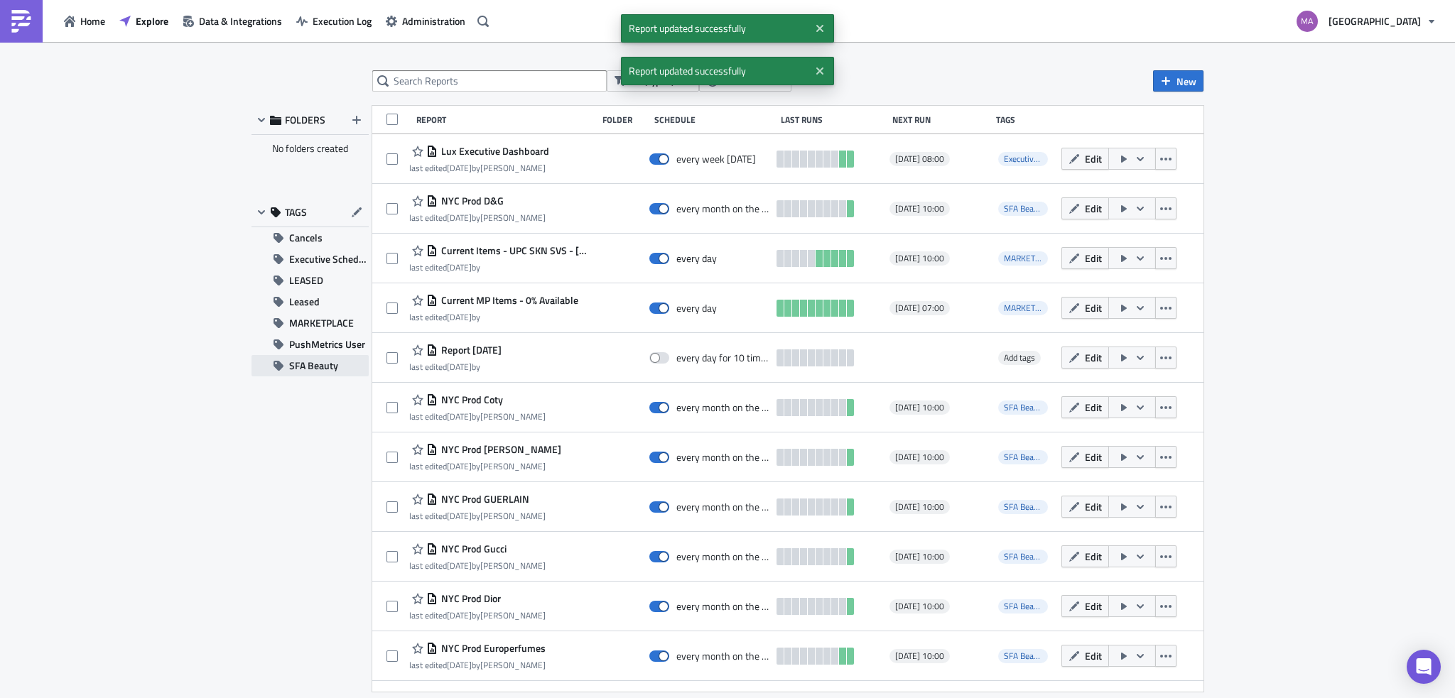
click at [310, 359] on span "SFA Beauty" at bounding box center [313, 365] width 49 height 21
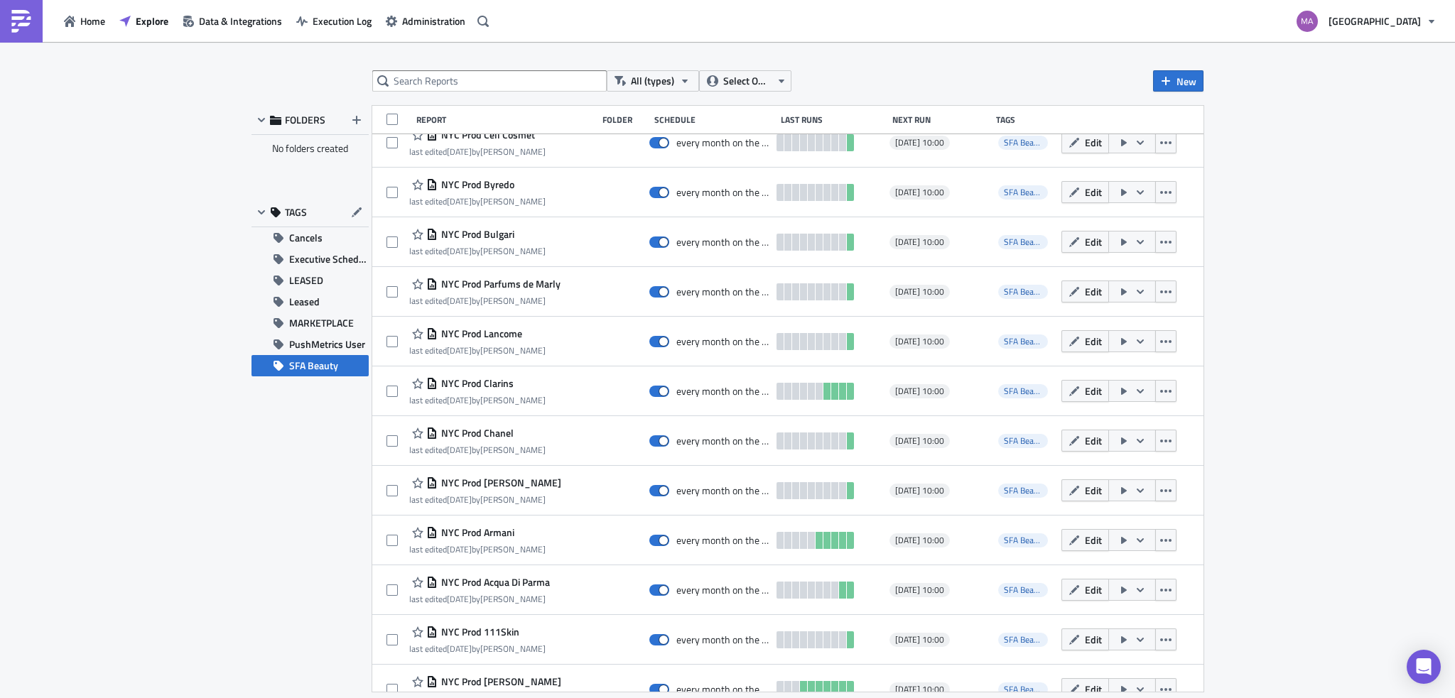
scroll to position [2028, 0]
